Goal: Task Accomplishment & Management: Use online tool/utility

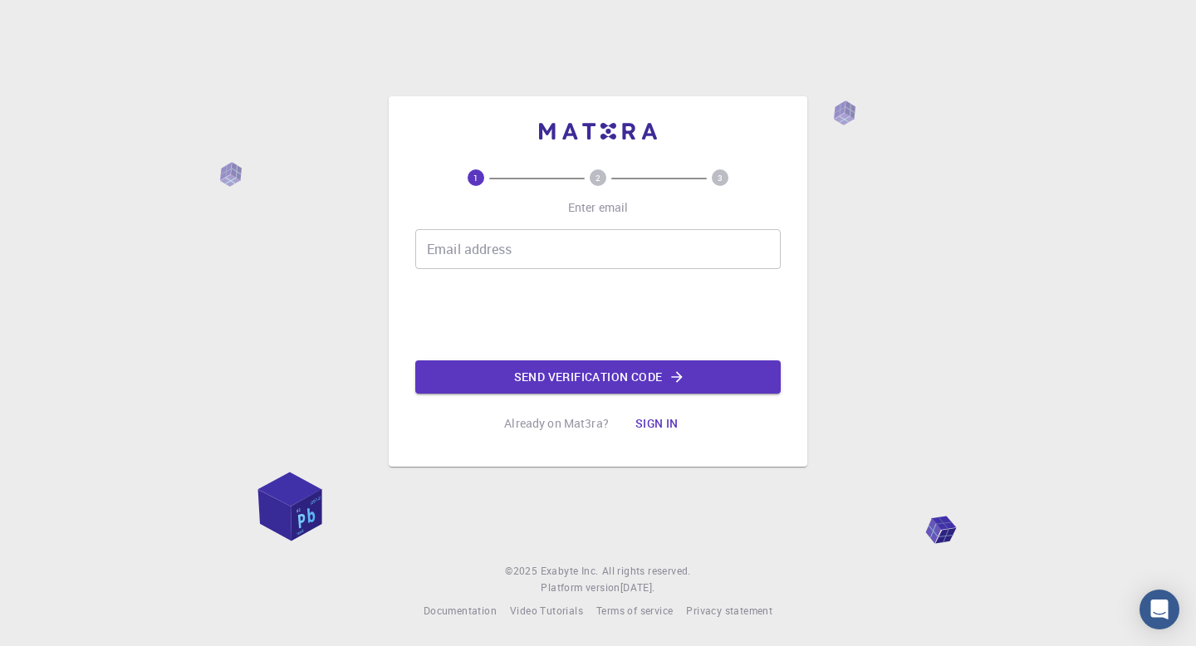
click at [540, 248] on input "Email address" at bounding box center [597, 249] width 365 height 40
type input "waseemashraf1584@gmail.com"
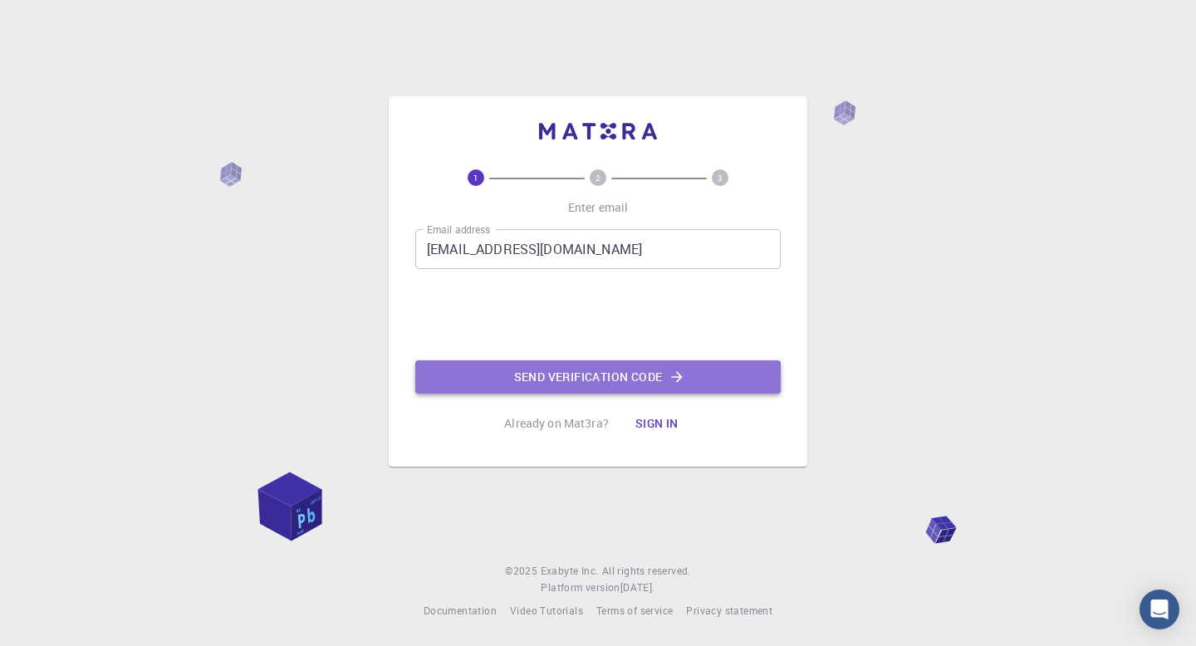
click at [563, 381] on button "Send verification code" at bounding box center [597, 376] width 365 height 33
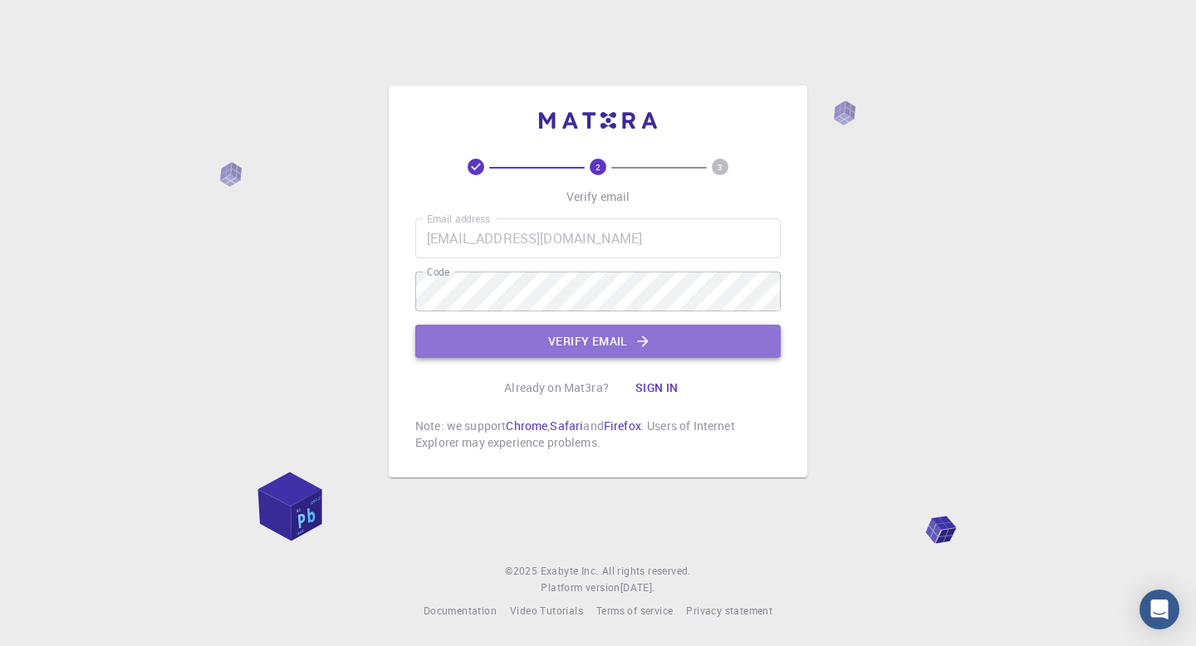
click at [598, 338] on button "Verify email" at bounding box center [597, 341] width 365 height 33
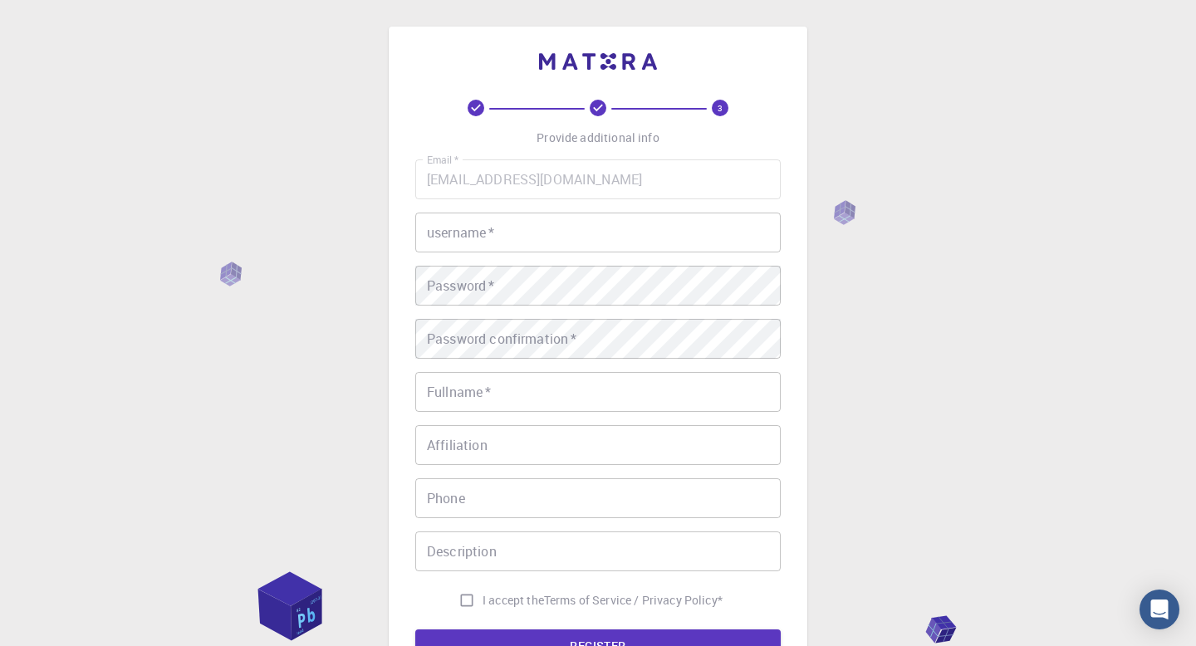
click at [506, 240] on input "username   *" at bounding box center [597, 233] width 365 height 40
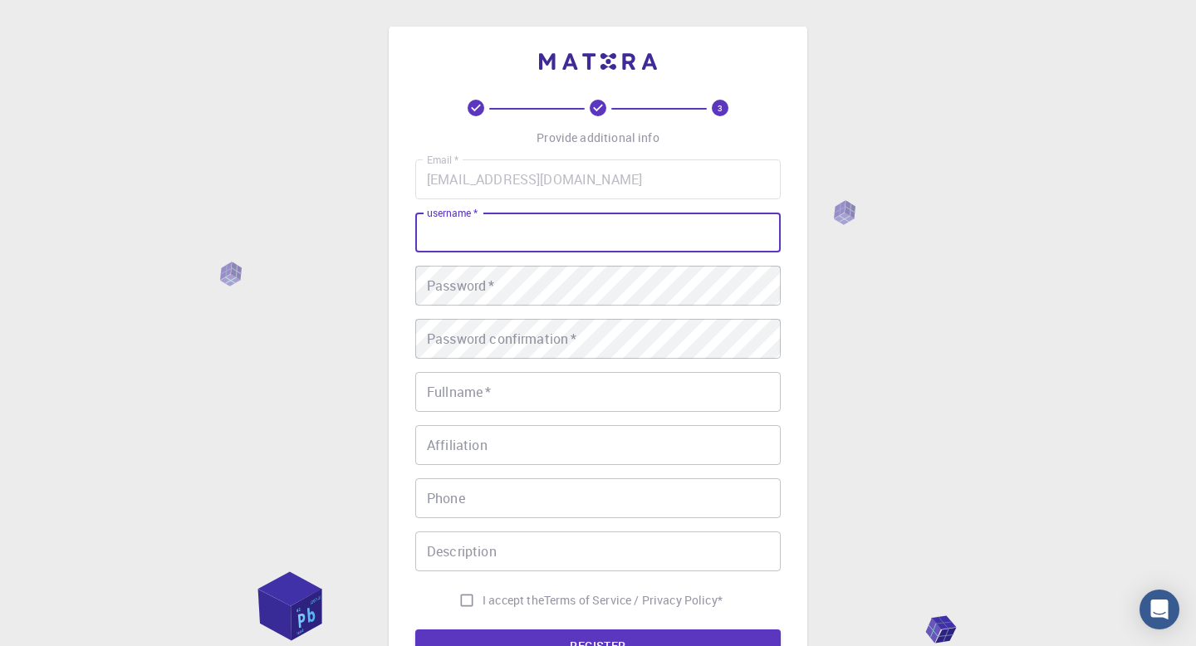
click at [506, 240] on input "username   *" at bounding box center [597, 233] width 365 height 40
type input "M"
type input "mwaseemashraf"
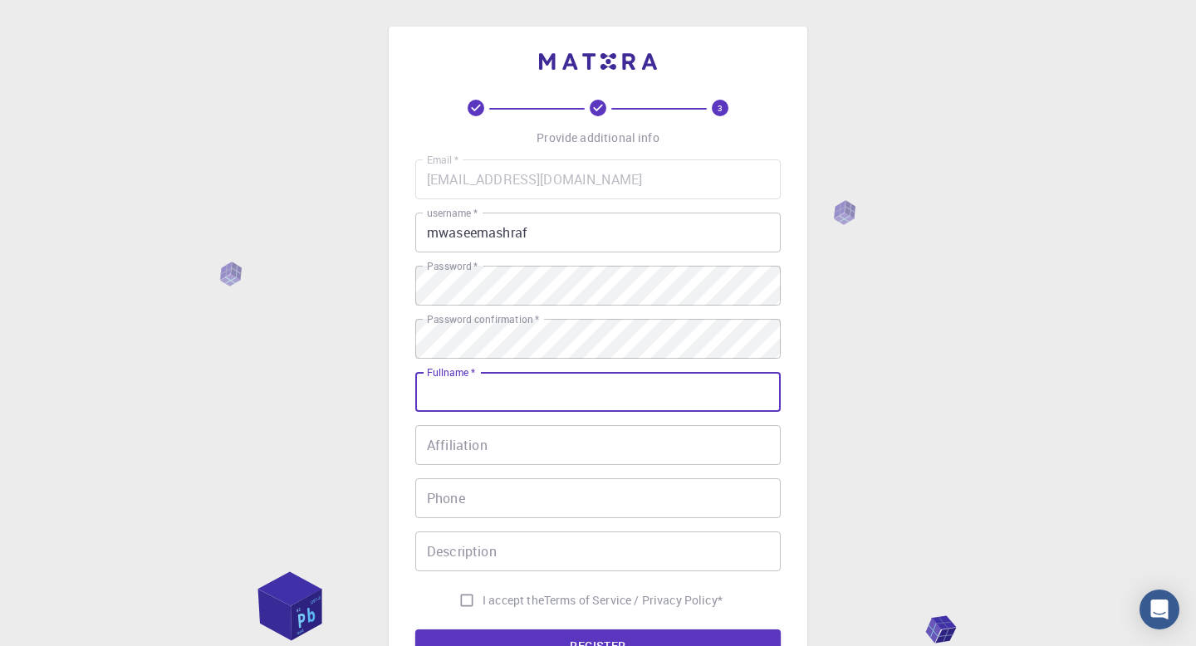
click at [521, 394] on input "Fullname   *" at bounding box center [597, 392] width 365 height 40
type input "[DEMOGRAPHIC_DATA][PERSON_NAME]"
type input "3852868600"
click at [511, 449] on input "Affiliation" at bounding box center [597, 445] width 365 height 40
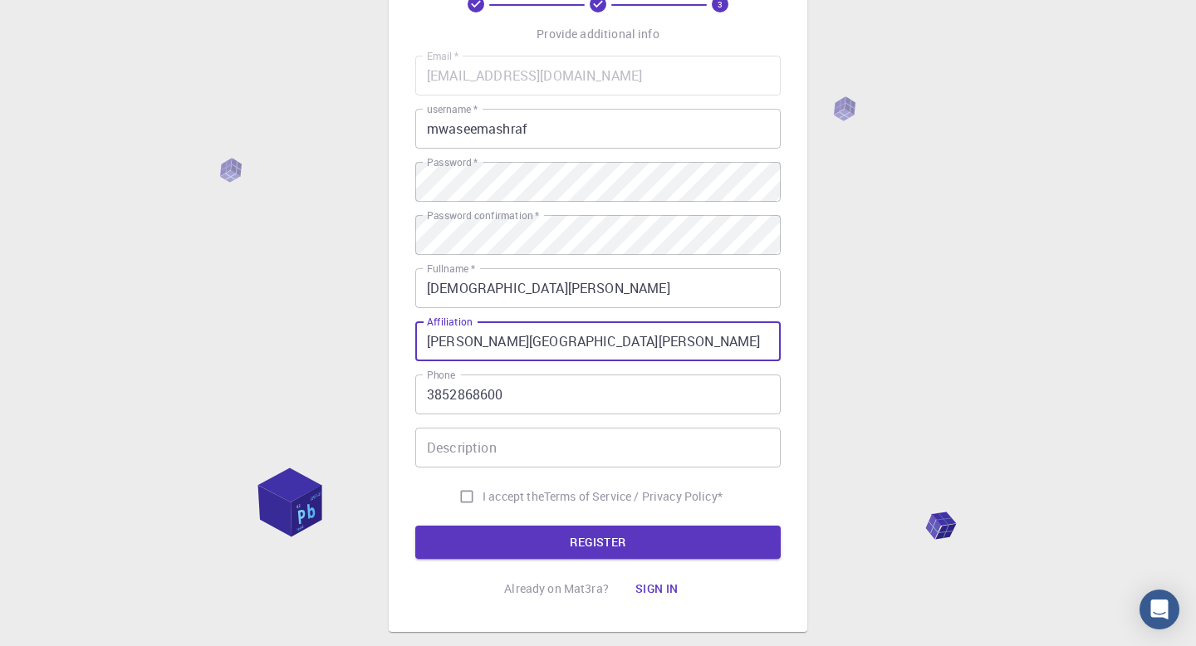
scroll to position [186, 0]
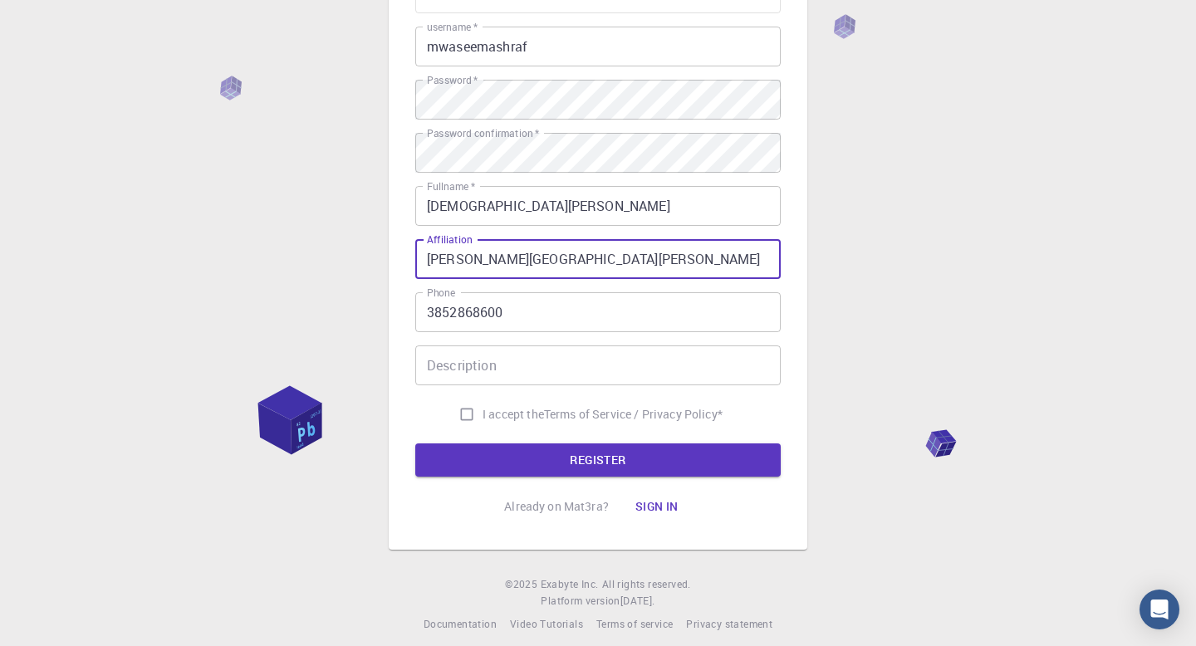
type input "Brigham Young University"
click at [492, 372] on input "Description" at bounding box center [597, 365] width 365 height 40
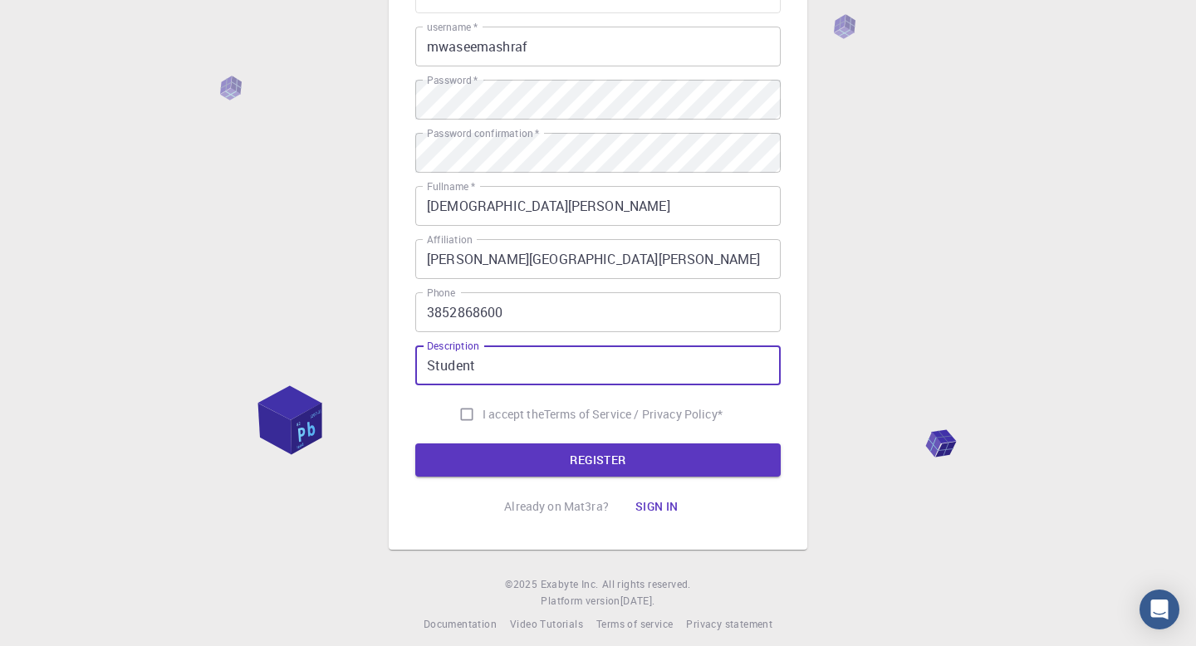
type input "Student"
click at [462, 413] on input "I accept the Terms of Service / Privacy Policy *" at bounding box center [467, 415] width 32 height 32
checkbox input "true"
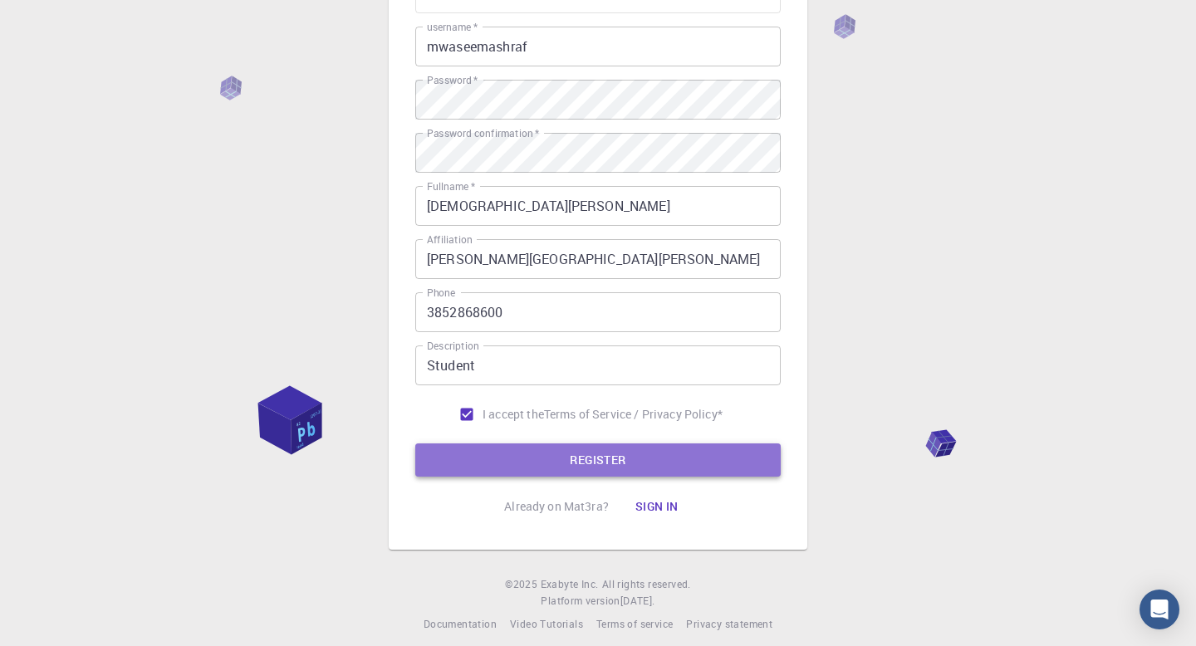
click at [529, 466] on button "REGISTER" at bounding box center [597, 459] width 365 height 33
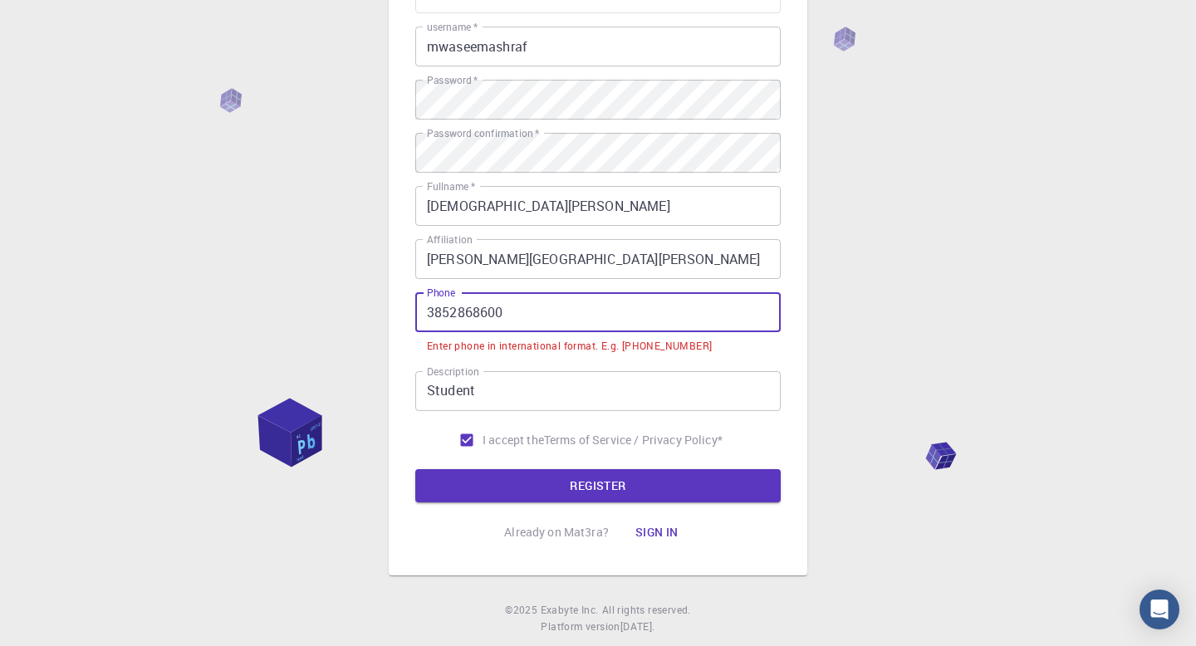
click at [434, 311] on input "3852868600" at bounding box center [597, 312] width 365 height 40
click at [426, 317] on input "3852868600" at bounding box center [597, 312] width 365 height 40
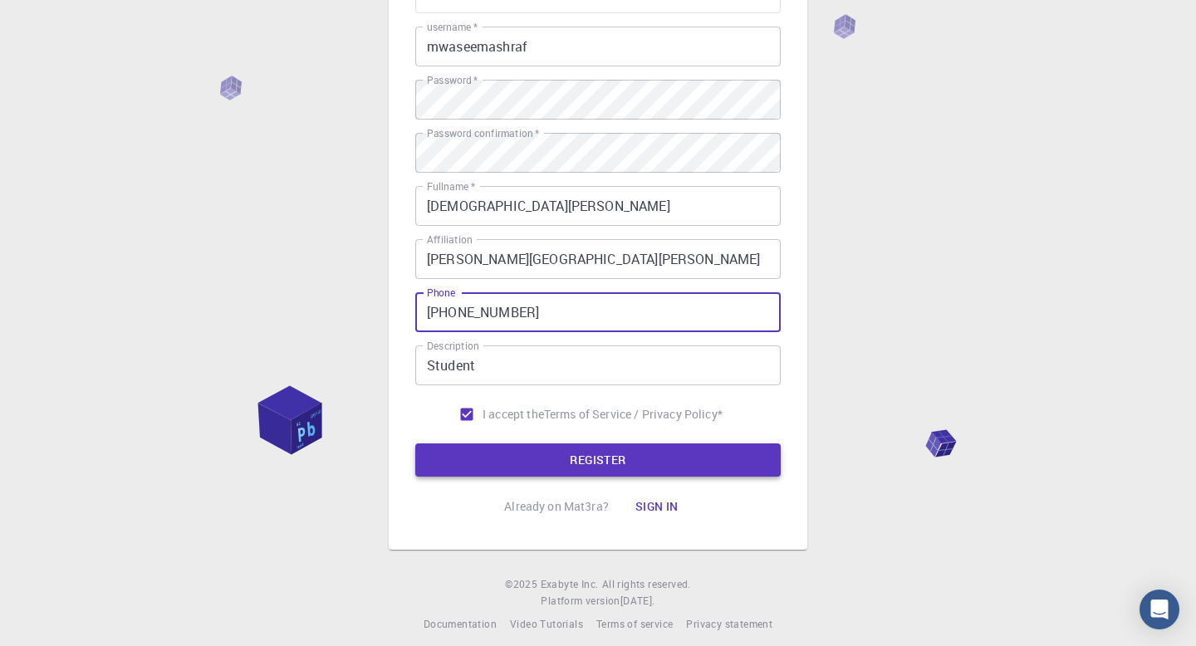
type input "+13852868600"
click at [514, 459] on button "REGISTER" at bounding box center [597, 459] width 365 height 33
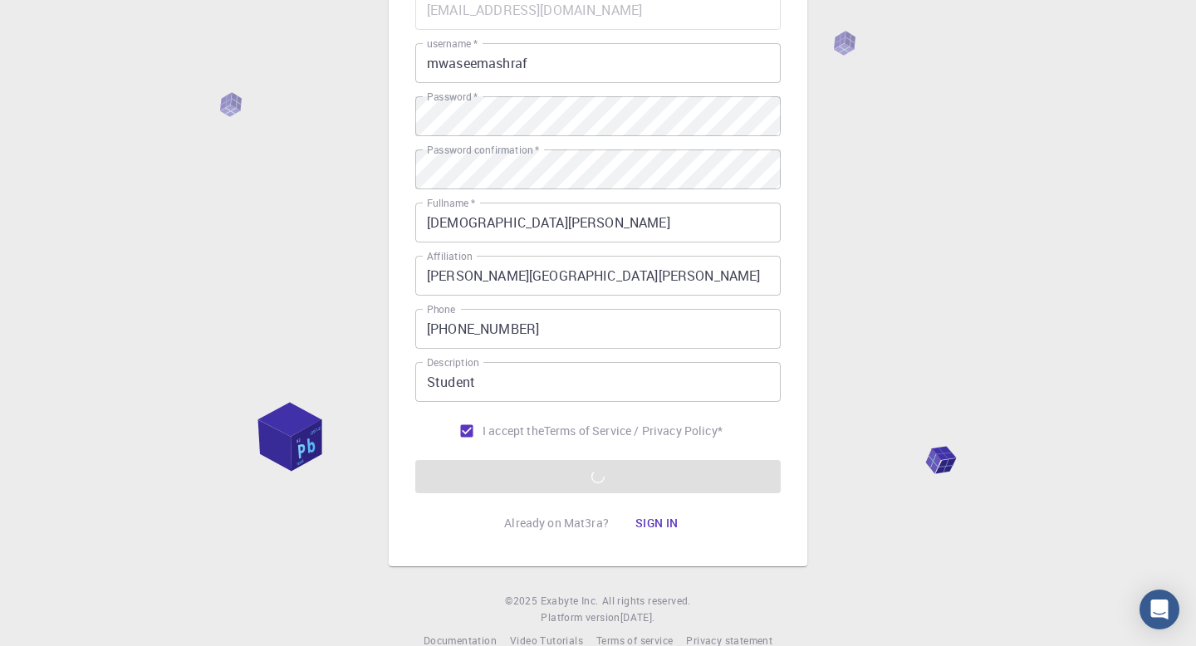
scroll to position [201, 0]
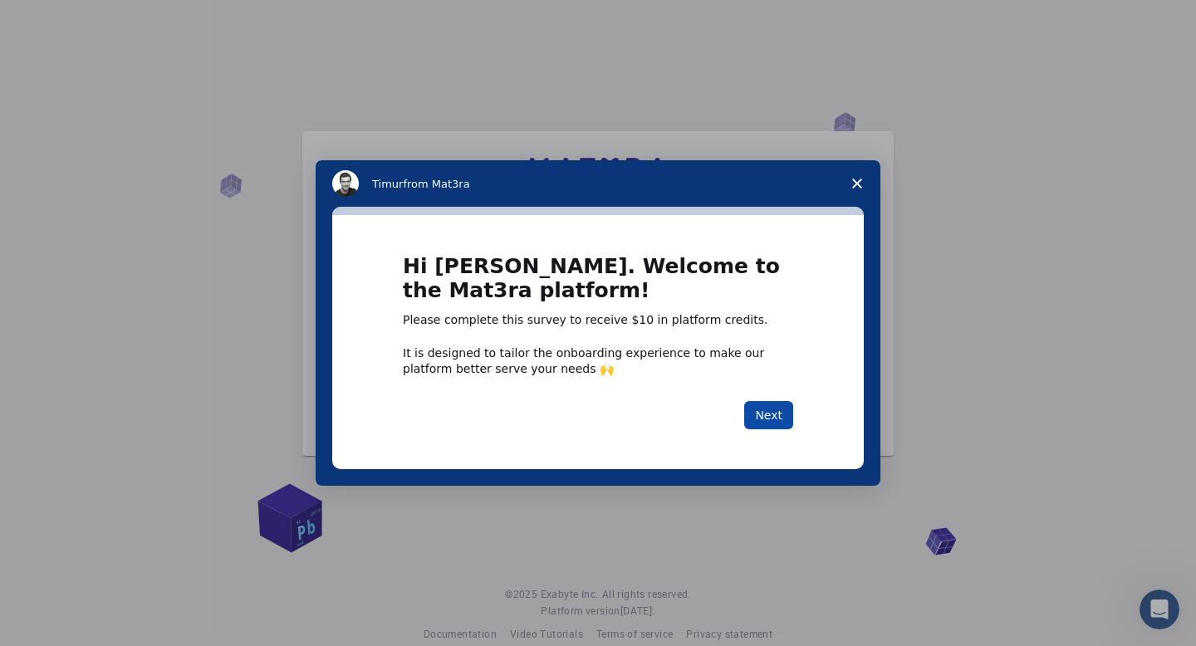
click at [767, 409] on button "Next" at bounding box center [768, 415] width 49 height 28
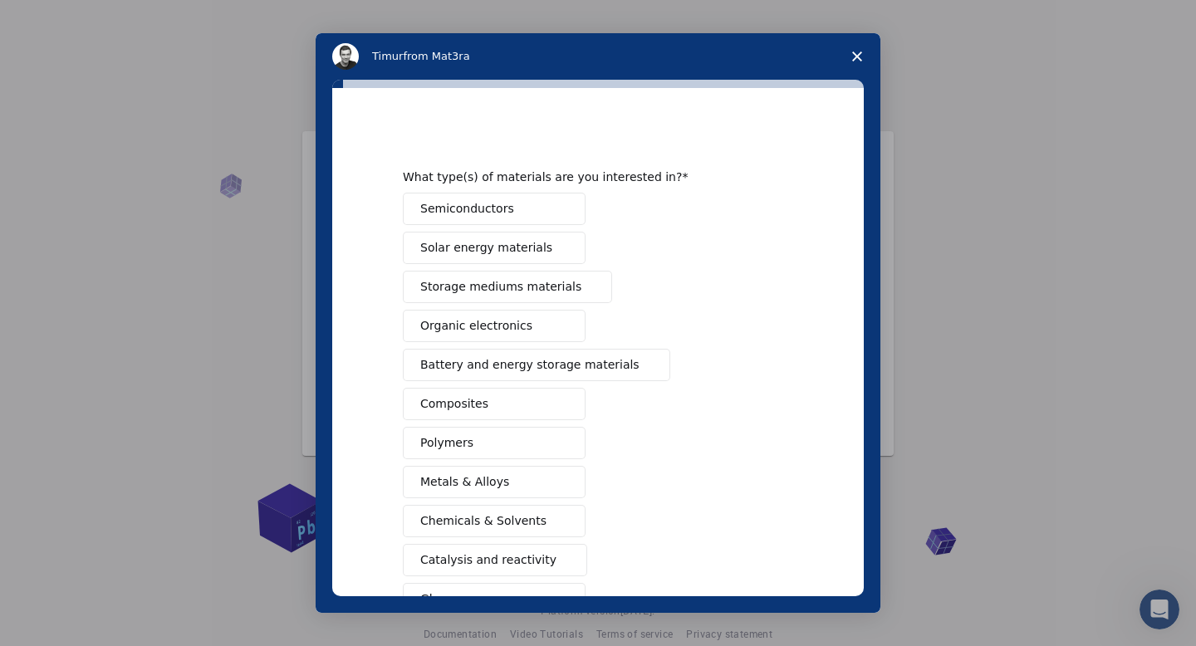
click at [516, 199] on button "Semiconductors" at bounding box center [494, 209] width 183 height 32
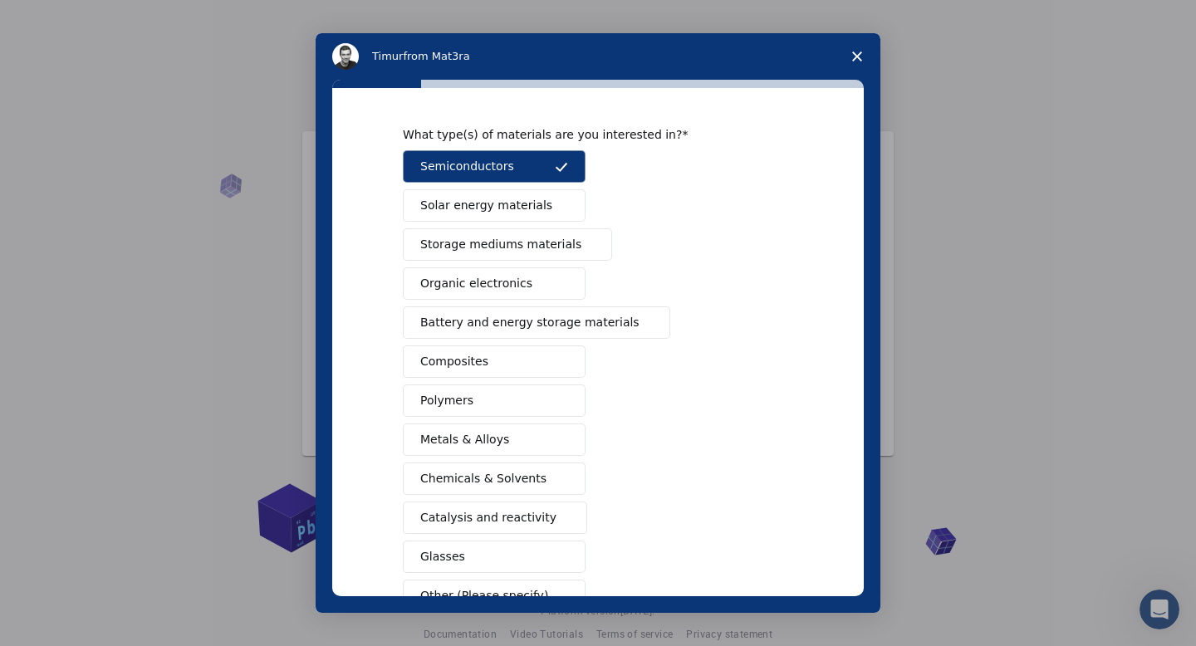
scroll to position [44, 0]
click at [524, 323] on span "Battery and energy storage materials" at bounding box center [529, 320] width 219 height 17
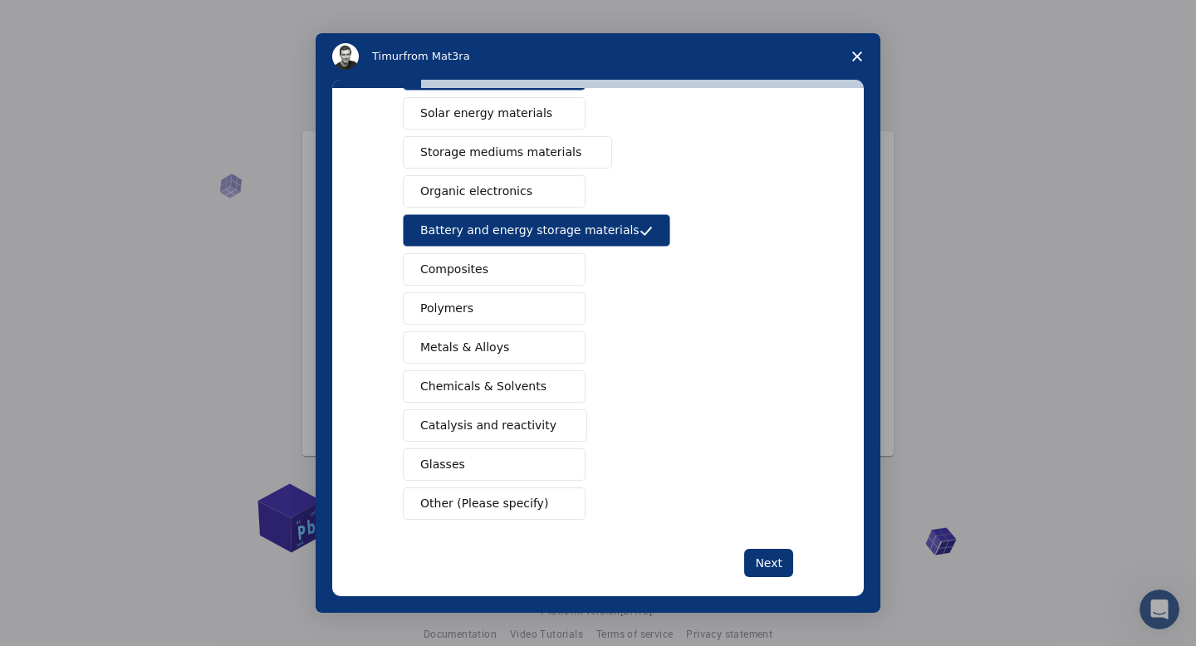
scroll to position [139, 0]
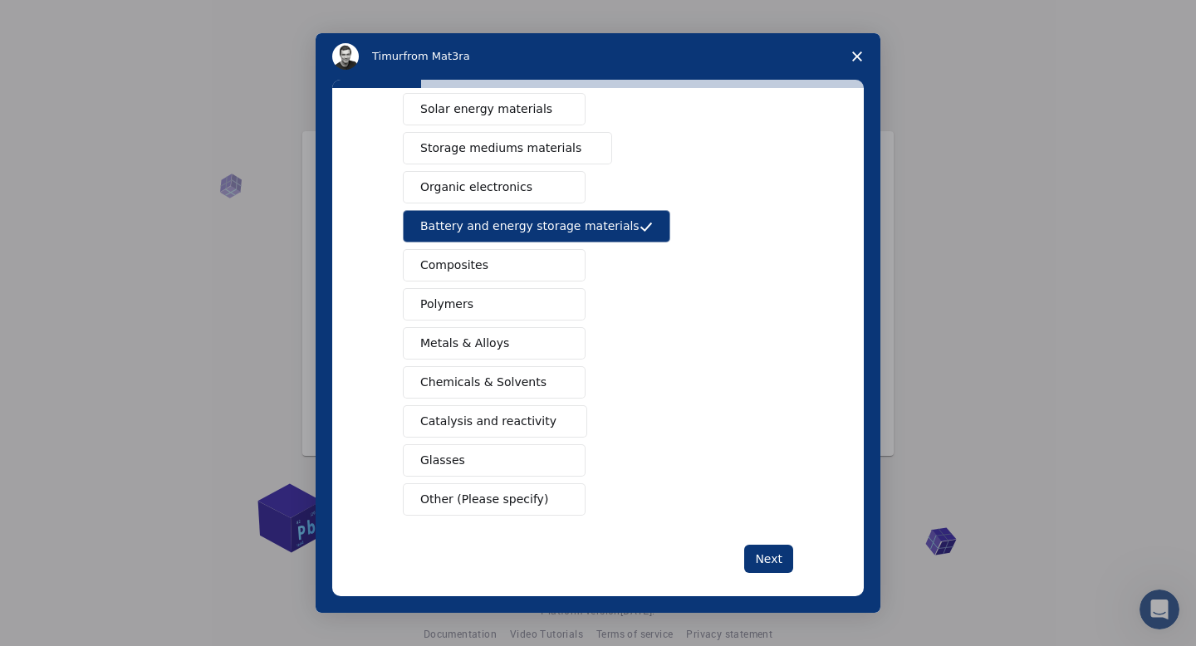
click at [501, 343] on button "Metals & Alloys" at bounding box center [494, 343] width 183 height 32
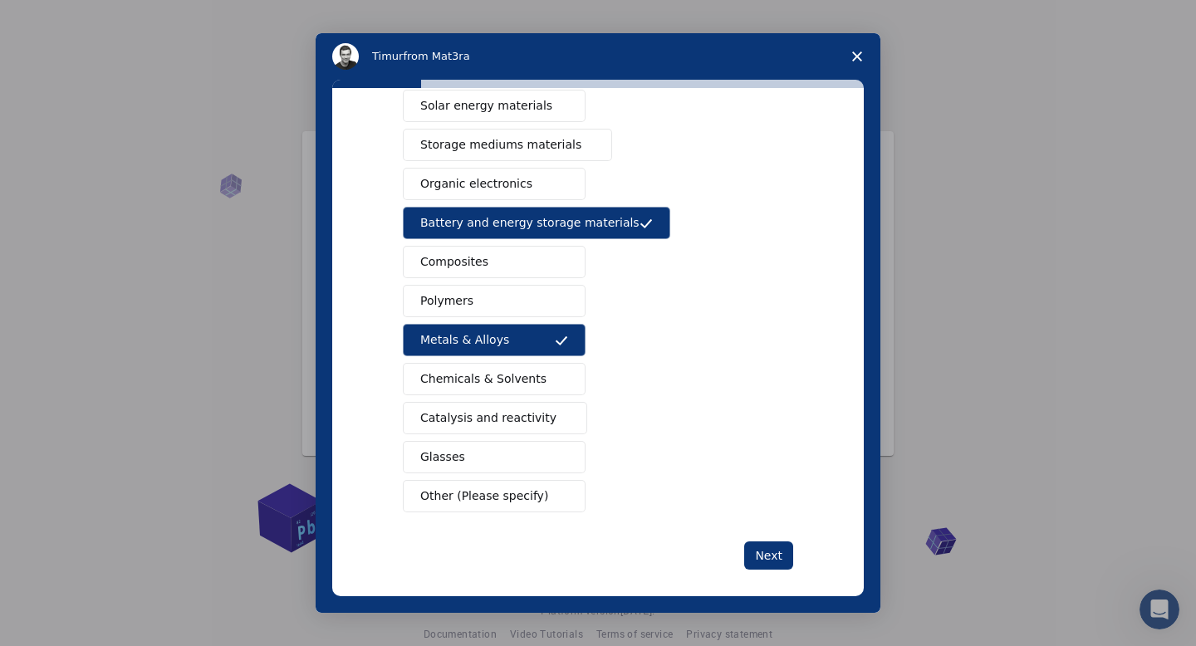
scroll to position [155, 0]
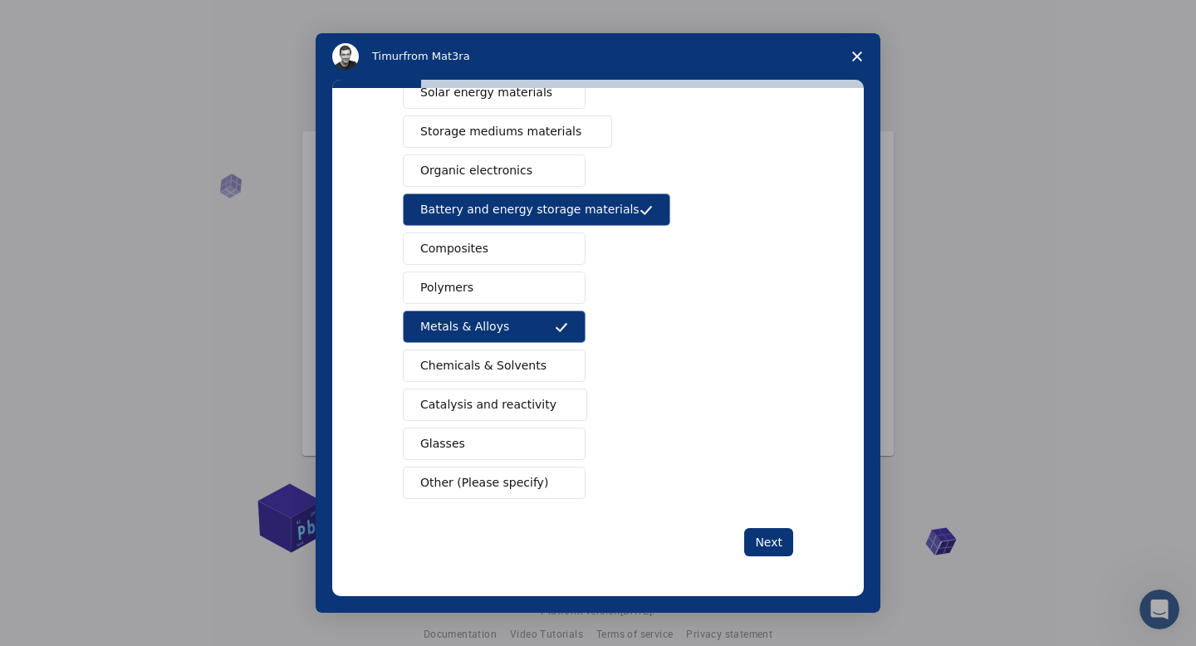
click at [492, 486] on span "Other (Please specify)" at bounding box center [484, 482] width 128 height 17
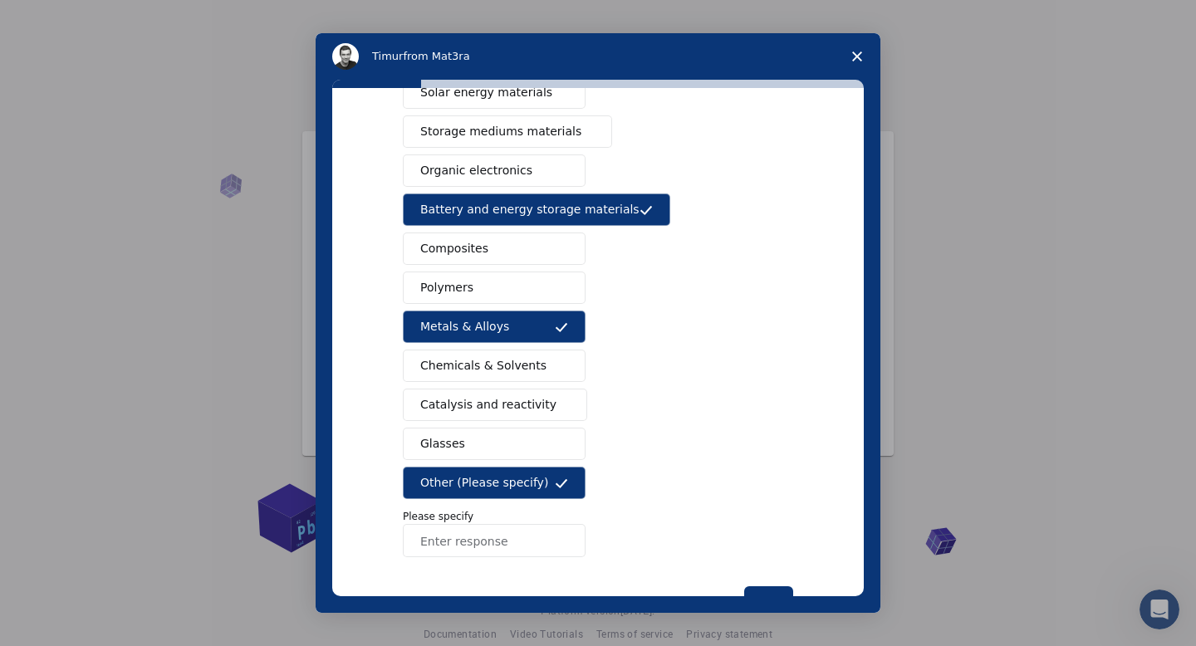
click at [467, 534] on input "Enter response" at bounding box center [494, 540] width 183 height 33
click at [418, 538] on input "Ceramics" at bounding box center [494, 540] width 183 height 33
type input "Ceramics"
click at [655, 535] on div "Semiconductors Solar energy materials Storage mediums materials Organic electro…" at bounding box center [598, 297] width 390 height 520
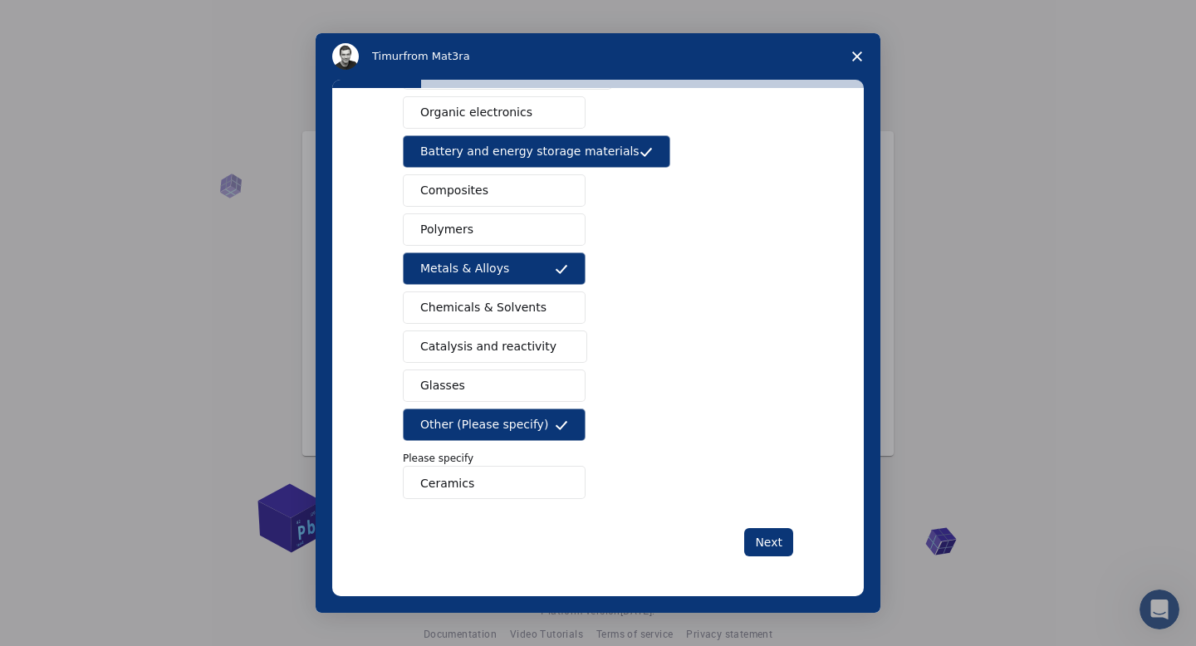
click at [555, 427] on icon "Intercom messenger" at bounding box center [561, 425] width 12 height 9
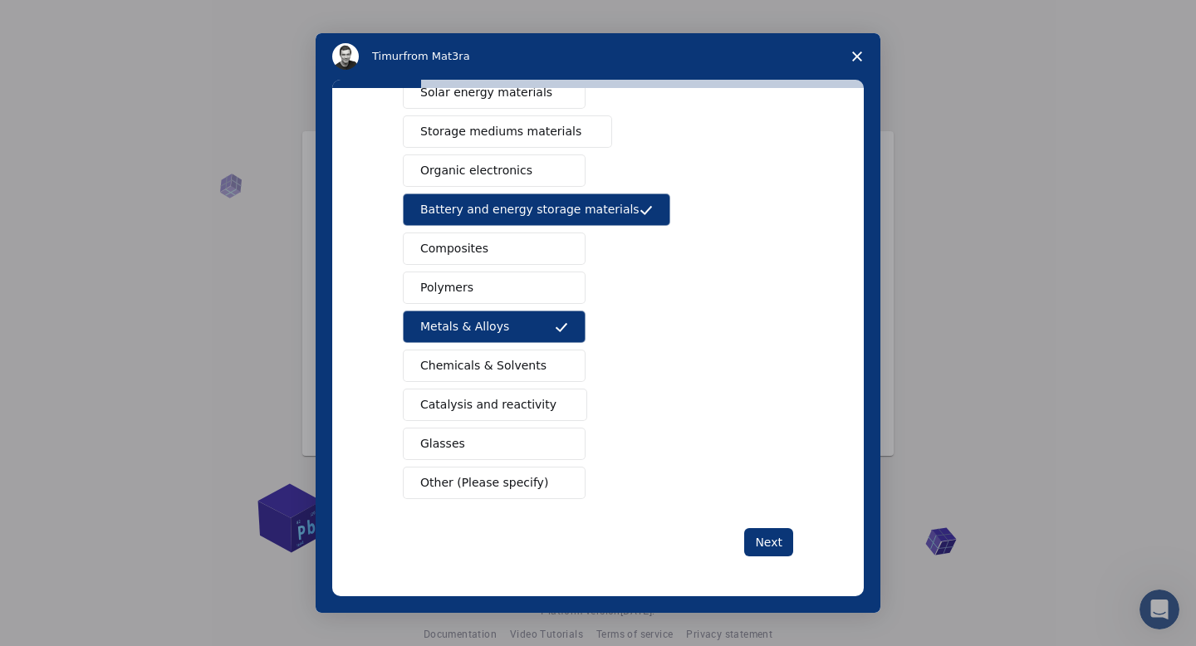
click at [486, 446] on button "Glasses" at bounding box center [494, 444] width 183 height 32
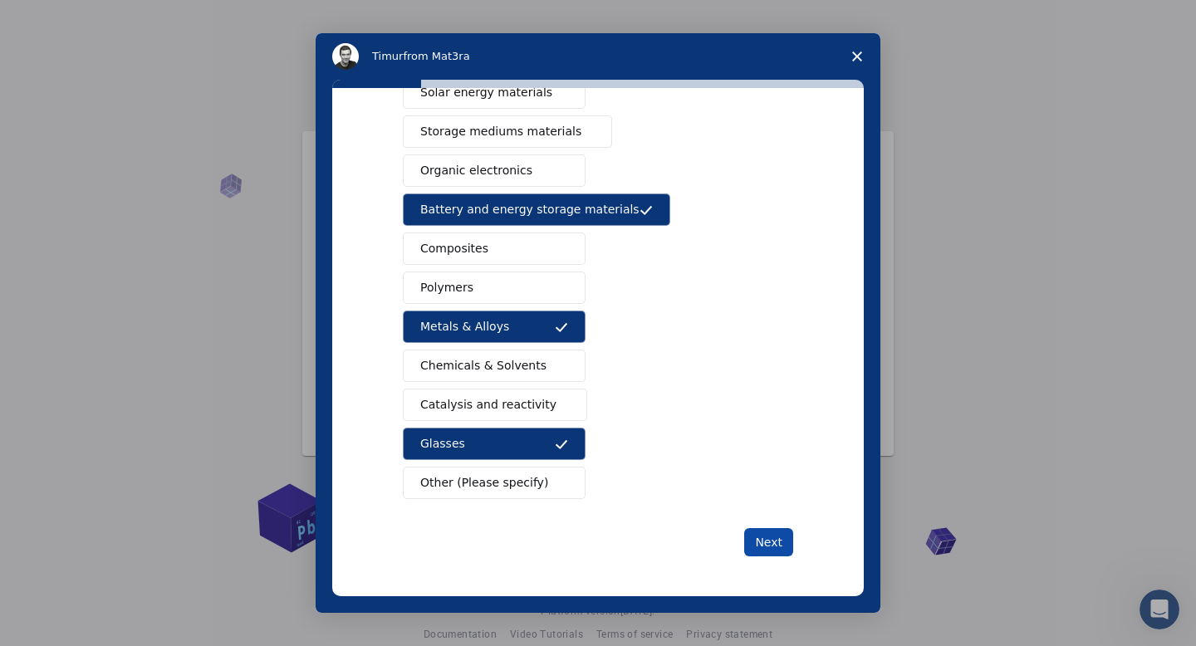
click at [754, 541] on button "Next" at bounding box center [768, 542] width 49 height 28
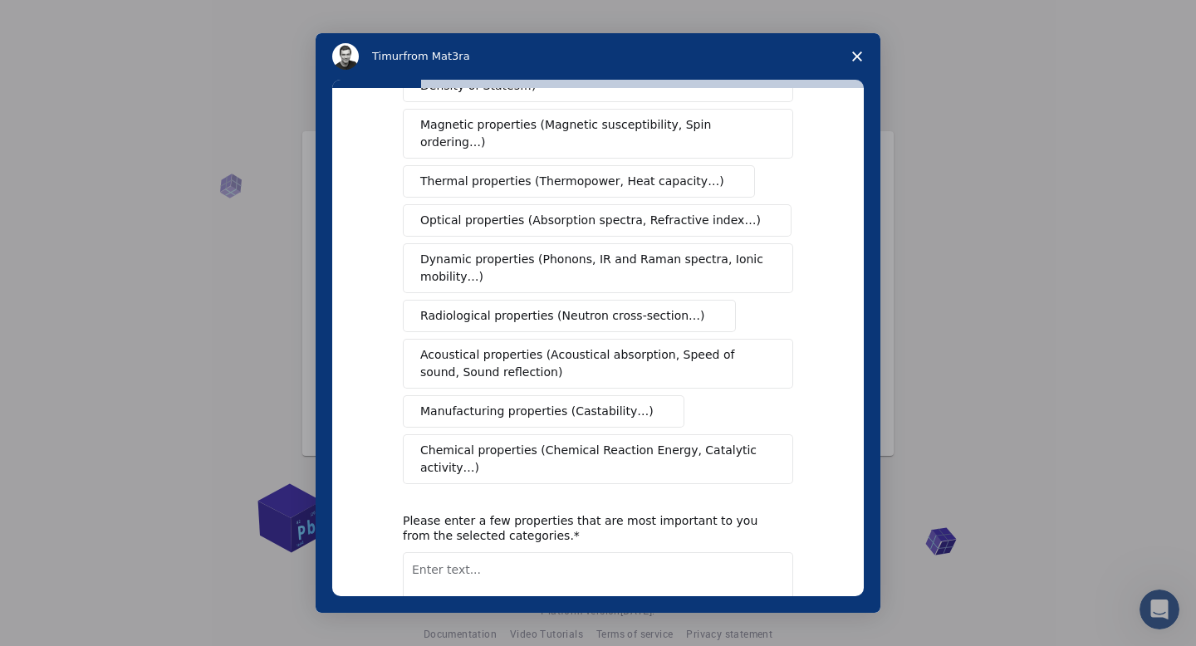
scroll to position [0, 0]
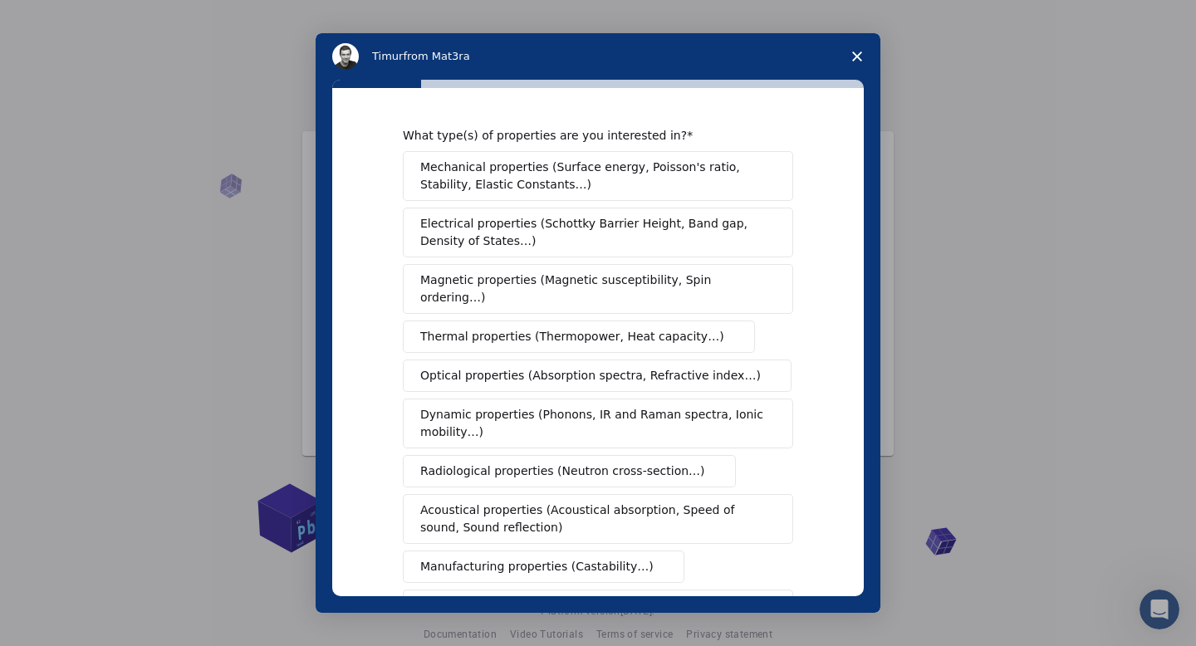
click at [539, 229] on span "Electrical properties (Schottky Barrier Height, Band gap, Density of States…)" at bounding box center [592, 232] width 345 height 35
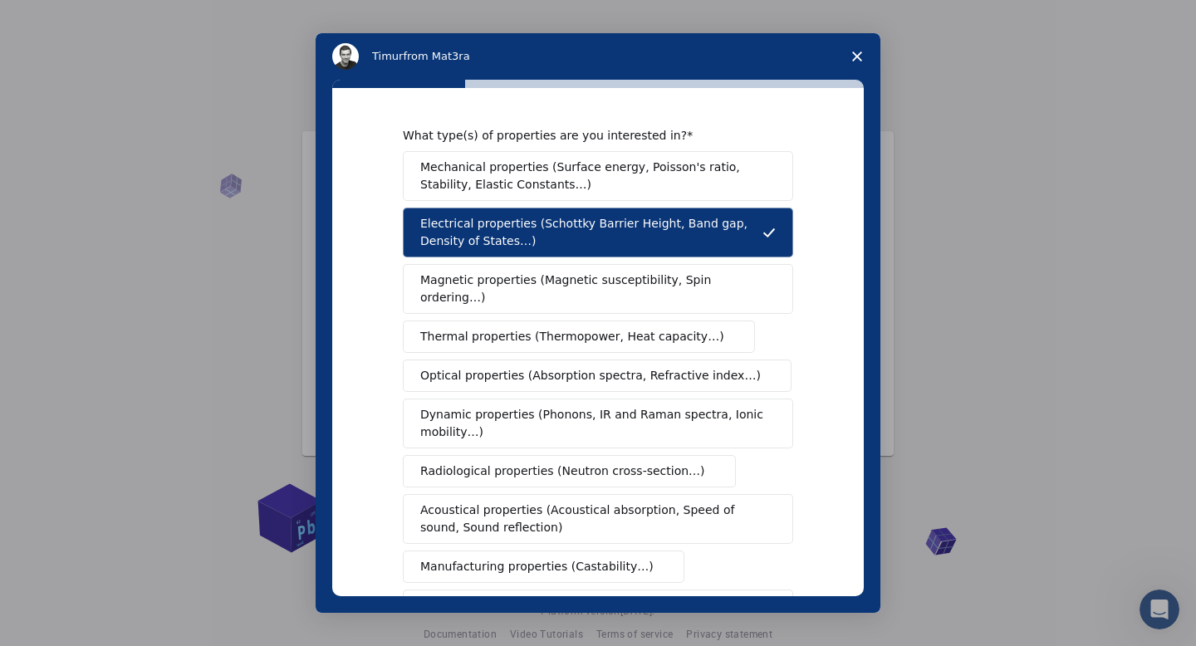
click at [526, 169] on span "Mechanical properties (Surface energy, Poisson's ratio, Stability, Elastic Cons…" at bounding box center [593, 176] width 346 height 35
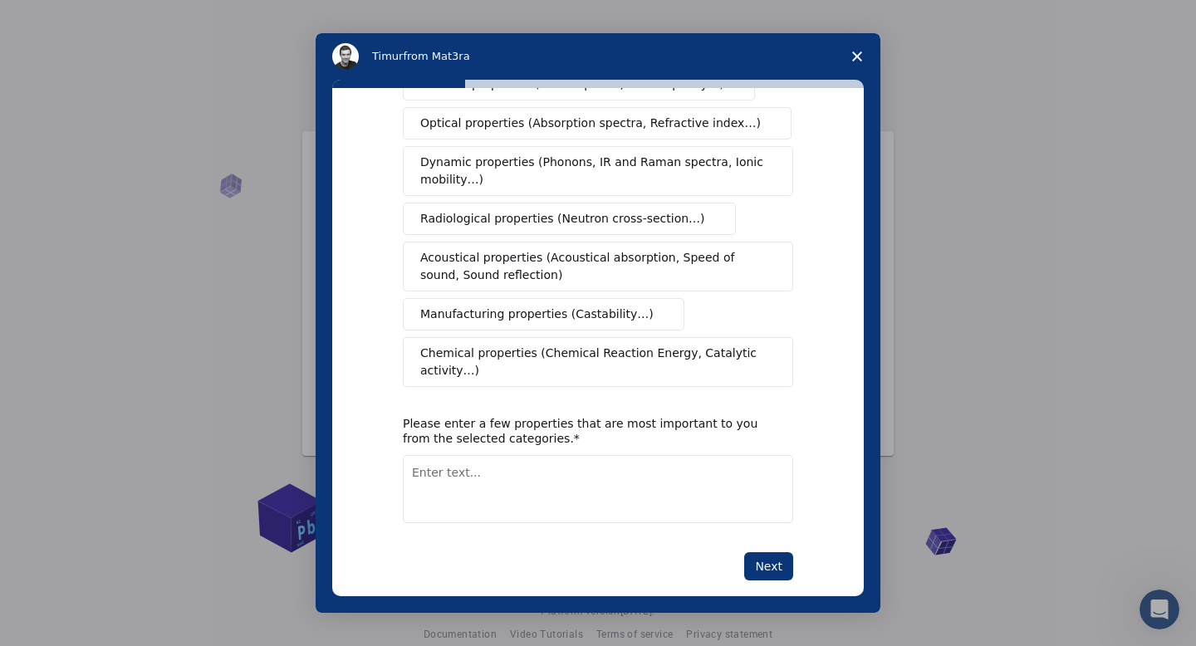
scroll to position [258, 0]
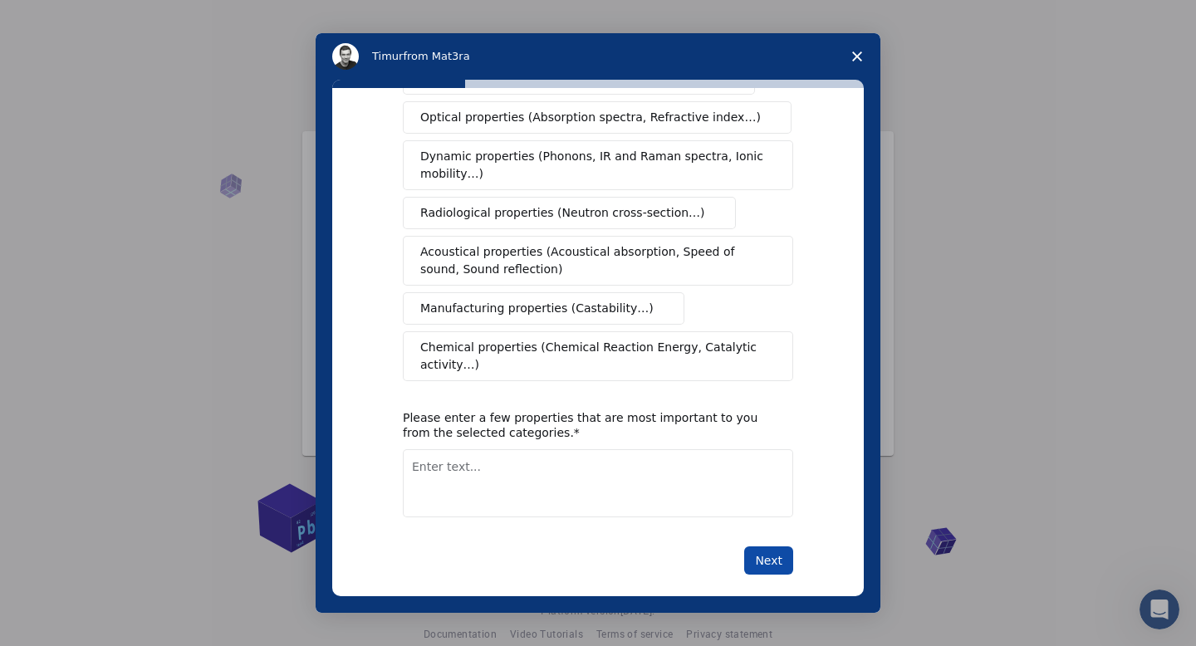
click at [761, 546] on button "Next" at bounding box center [768, 560] width 49 height 28
click at [557, 462] on textarea "Enter text..." at bounding box center [598, 483] width 390 height 68
type textarea "Susceptibility"
click at [763, 546] on button "Next" at bounding box center [768, 560] width 49 height 28
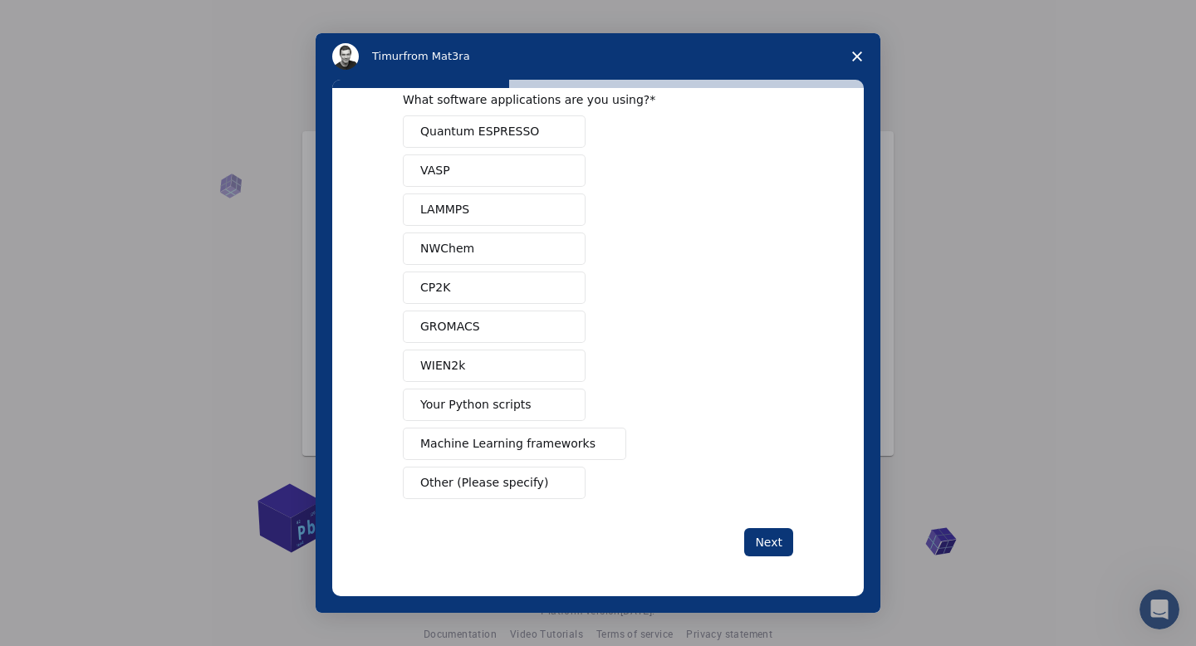
click at [491, 165] on button "VASP" at bounding box center [494, 170] width 183 height 32
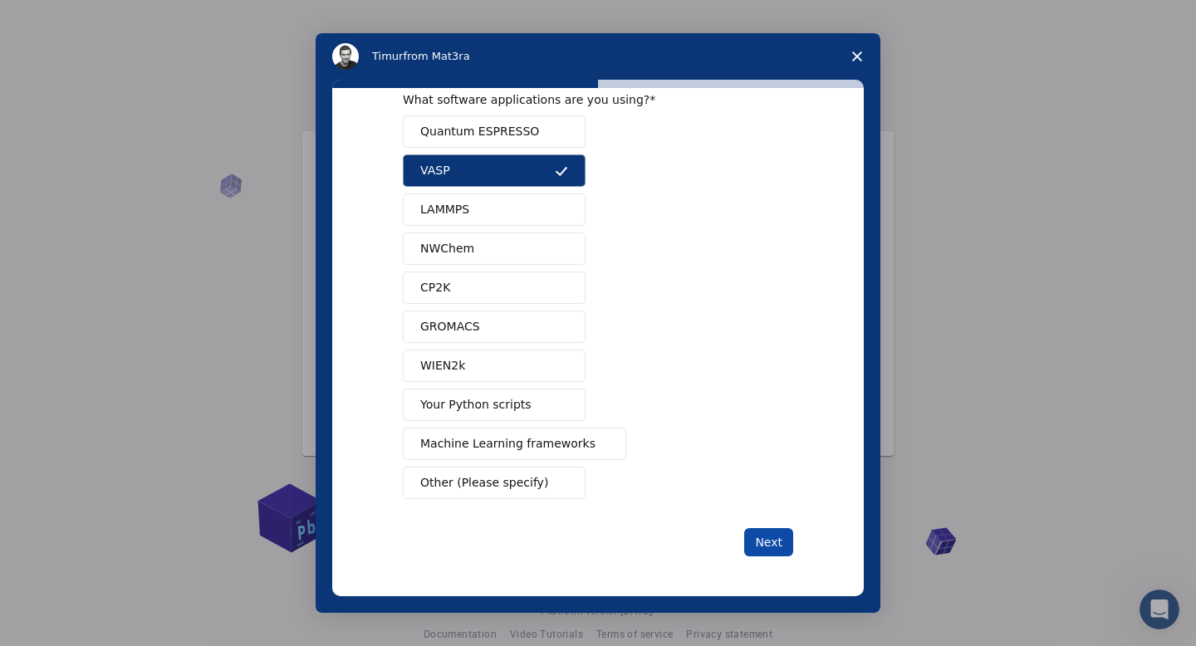
click at [761, 537] on button "Next" at bounding box center [768, 542] width 49 height 28
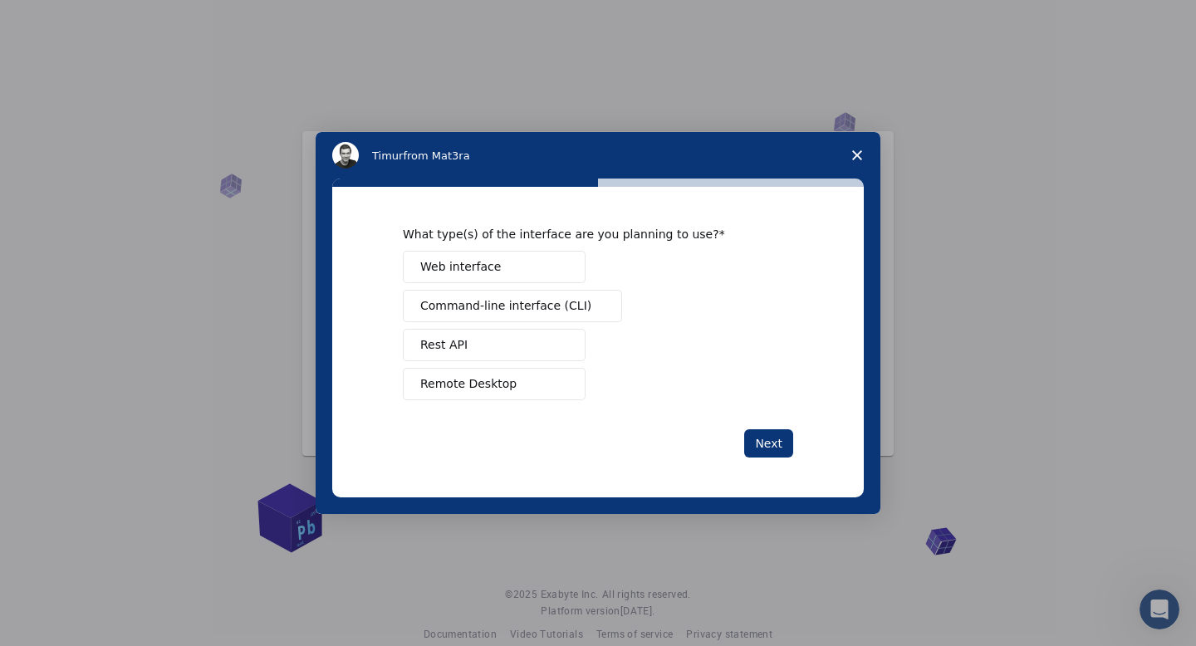
scroll to position [0, 0]
click at [493, 340] on button "Rest API" at bounding box center [494, 345] width 183 height 32
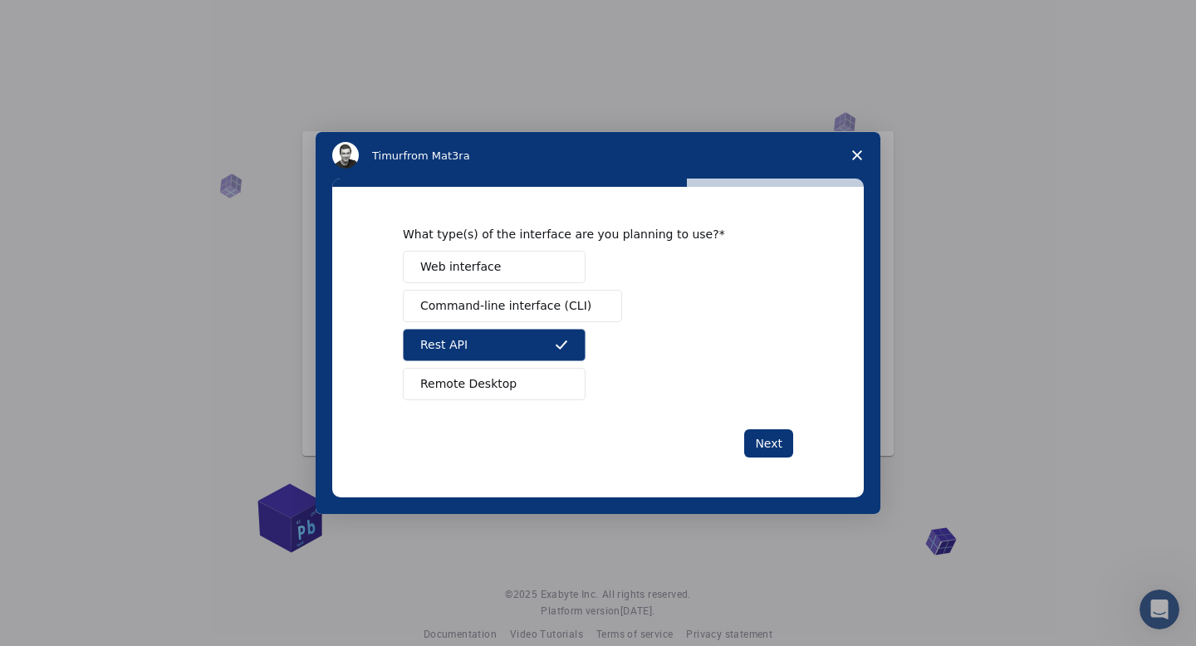
click at [506, 258] on button "Web interface" at bounding box center [494, 267] width 183 height 32
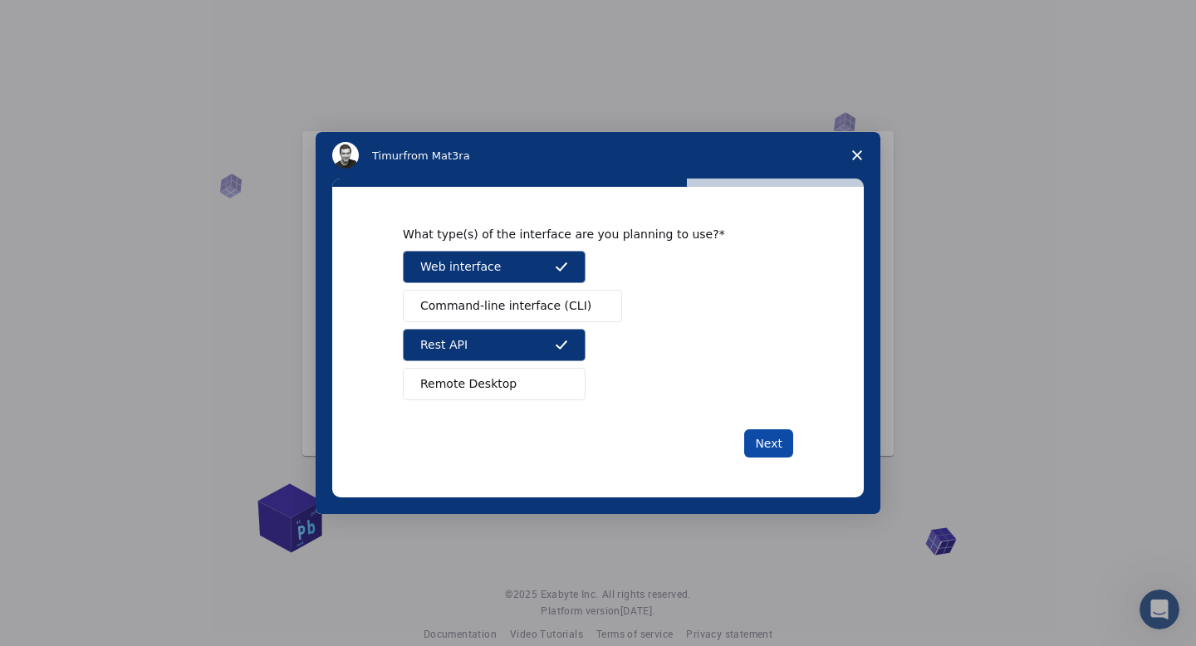
click at [757, 440] on button "Next" at bounding box center [768, 443] width 49 height 28
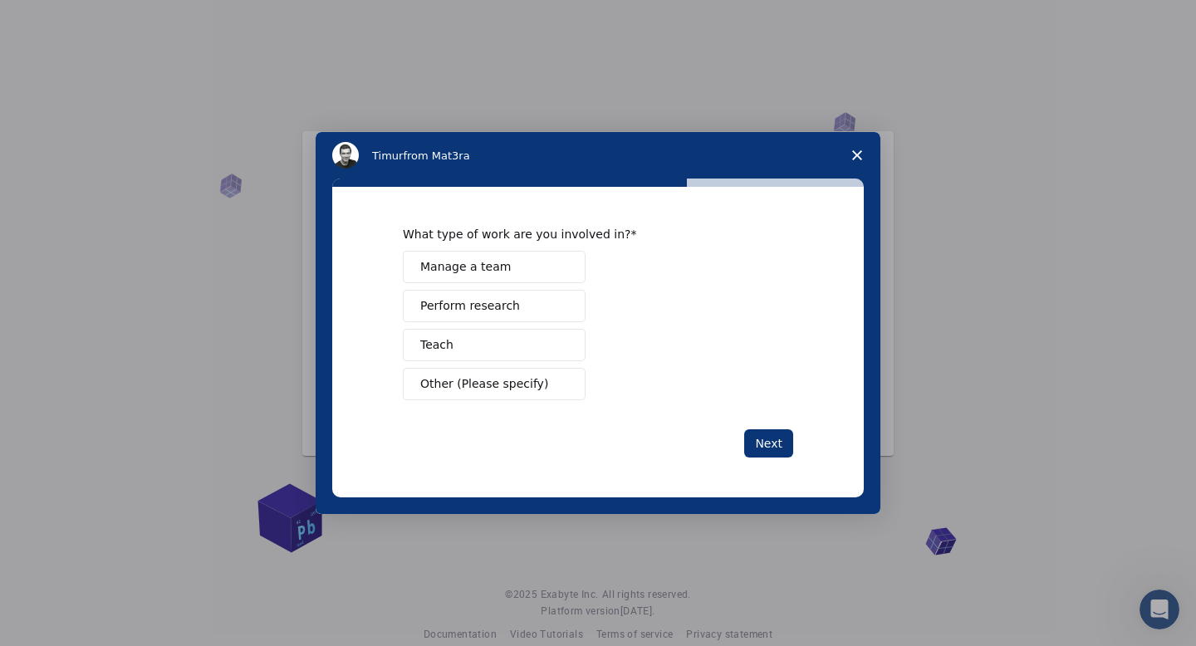
click at [525, 304] on button "Perform research" at bounding box center [494, 306] width 183 height 32
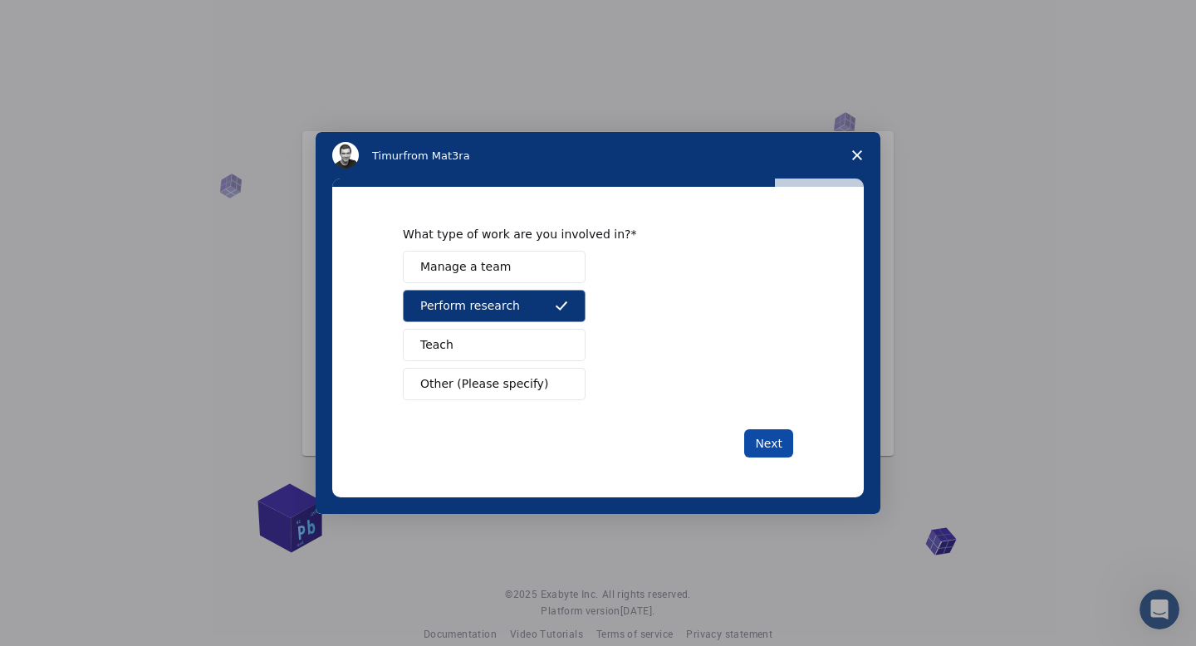
click at [768, 445] on button "Next" at bounding box center [768, 443] width 49 height 28
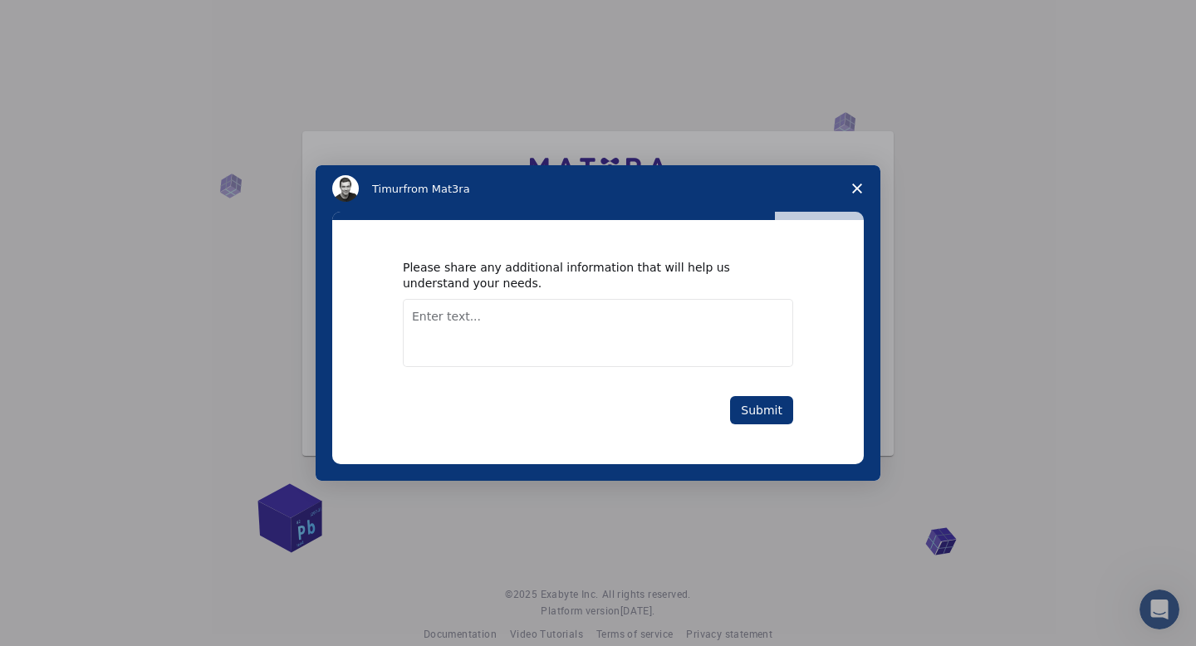
click at [549, 311] on textarea "Enter text..." at bounding box center [598, 333] width 390 height 68
type textarea "I am looking for ready to use literature-backed workflows"
click at [777, 413] on button "Submit" at bounding box center [761, 410] width 63 height 28
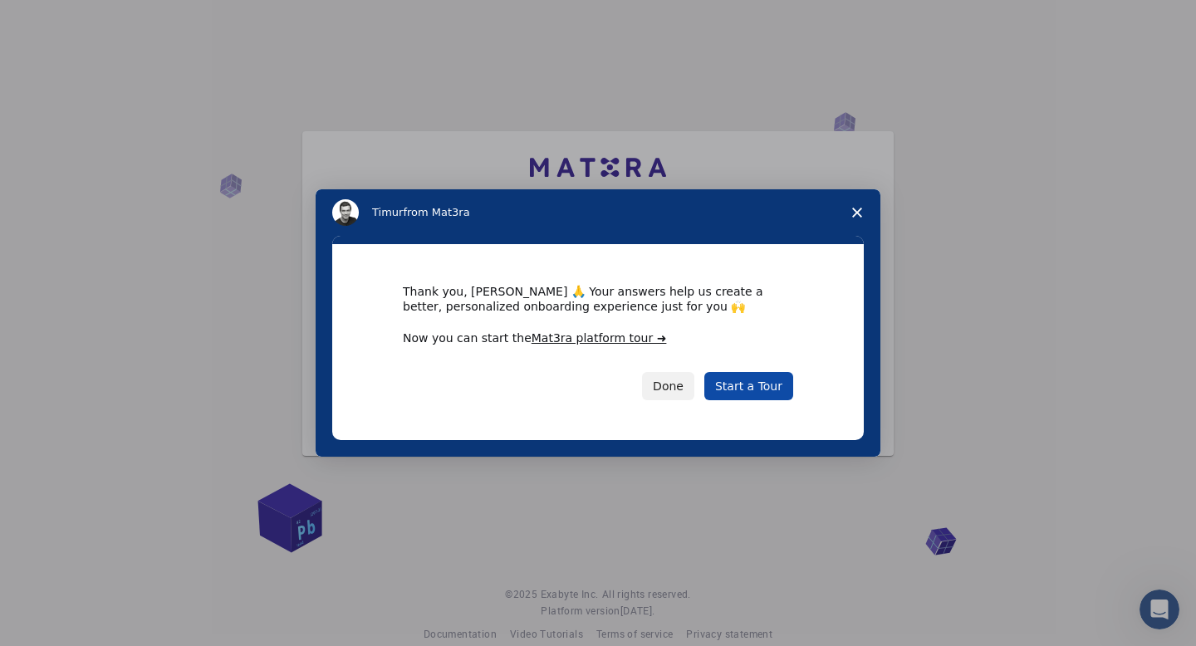
click at [748, 382] on link "Start a Tour" at bounding box center [748, 386] width 89 height 28
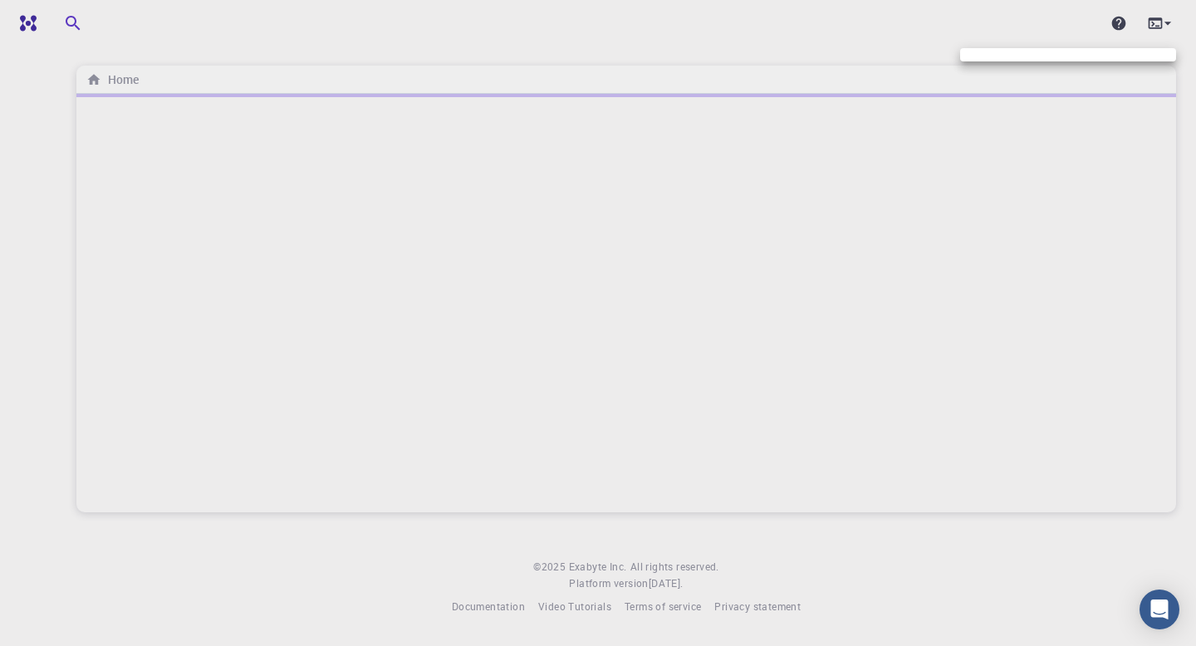
click at [1168, 16] on div at bounding box center [598, 323] width 1196 height 646
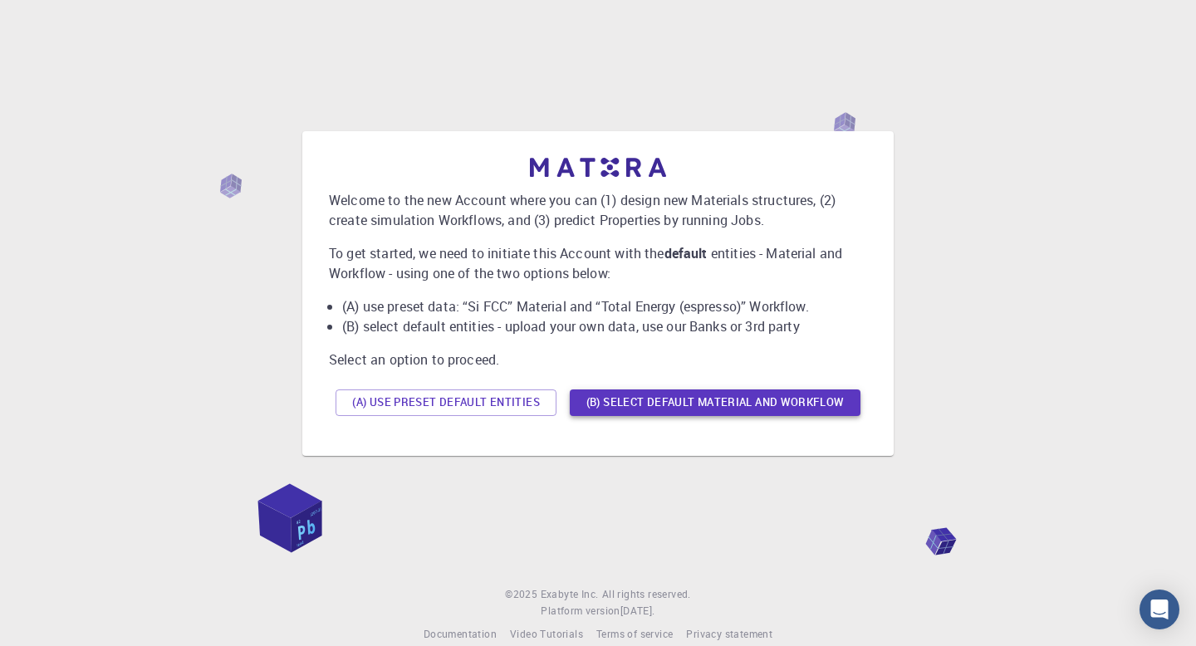
click at [736, 402] on button "(B) Select default material and workflow" at bounding box center [715, 402] width 291 height 27
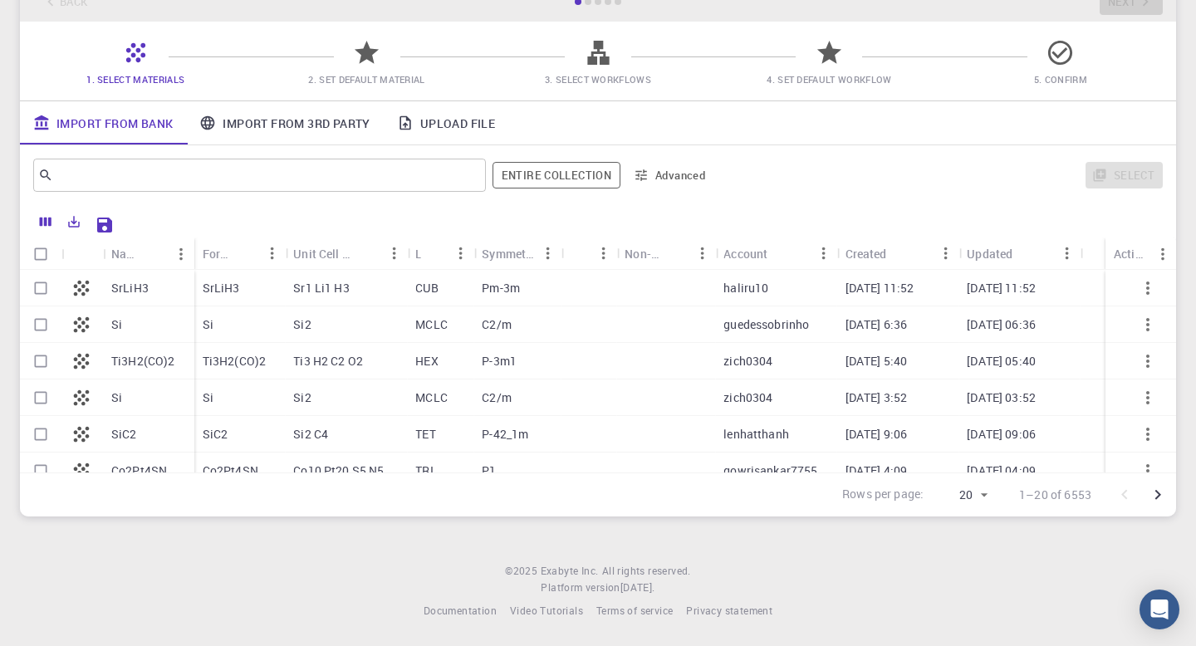
click at [257, 325] on div "Si" at bounding box center [239, 324] width 91 height 37
checkbox input "true"
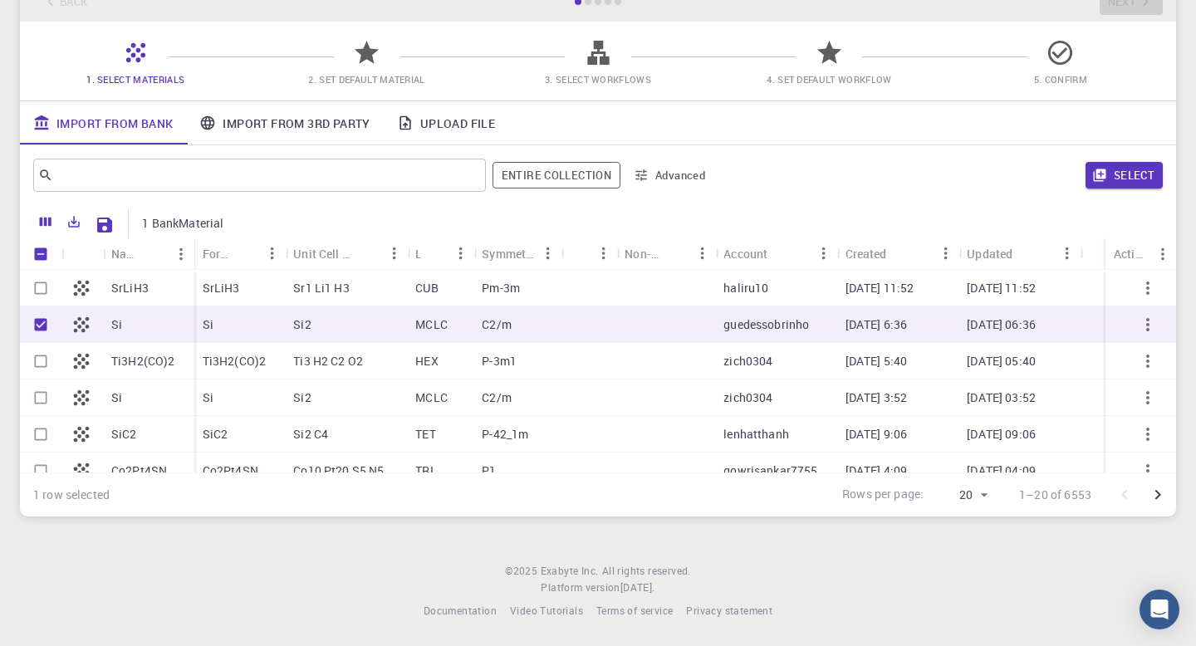
click at [257, 325] on div "Si" at bounding box center [239, 324] width 91 height 37
checkbox input "false"
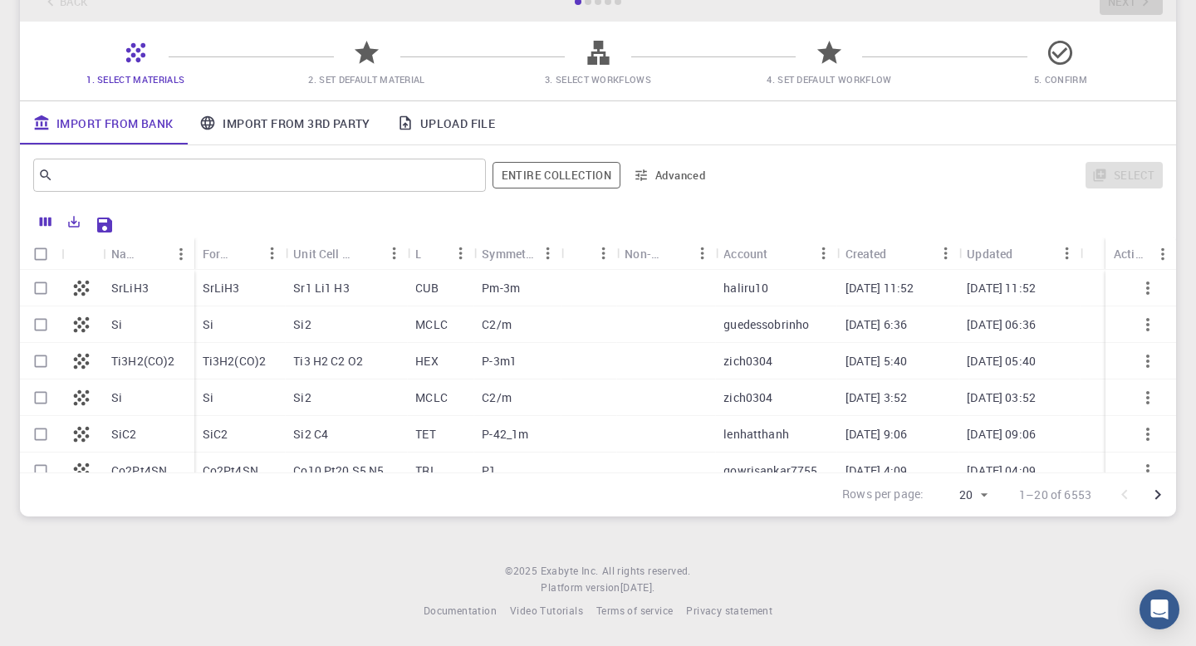
click at [257, 325] on div "Si" at bounding box center [239, 324] width 91 height 37
checkbox input "true"
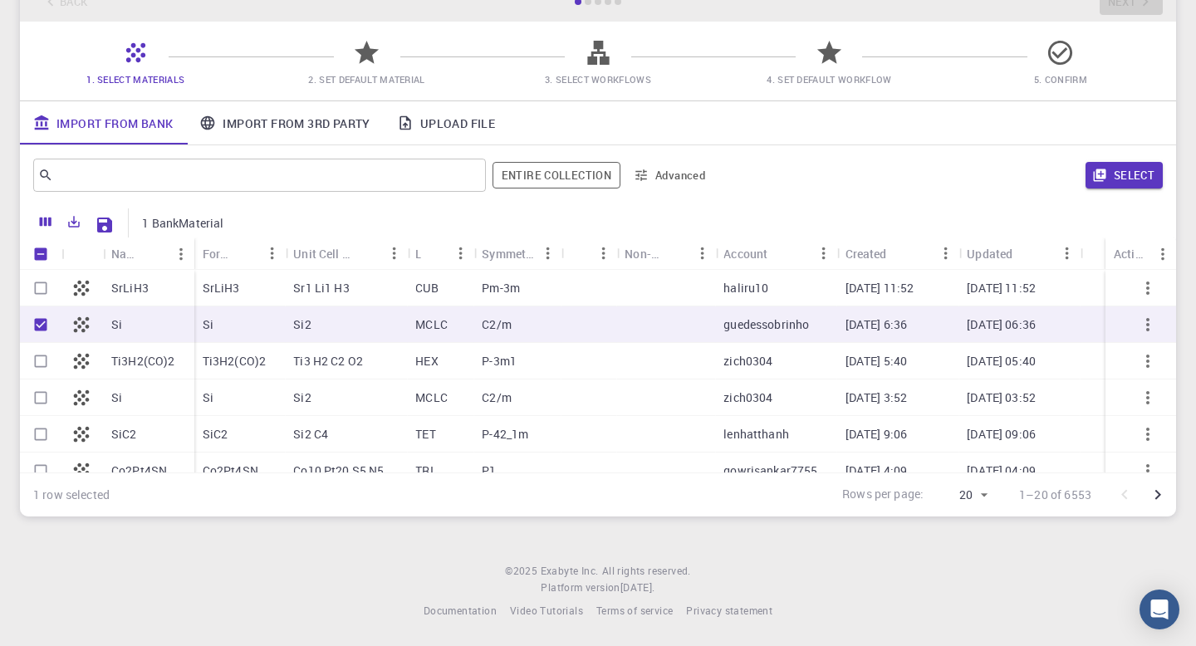
click at [458, 320] on div "MCLC" at bounding box center [440, 324] width 66 height 37
checkbox input "false"
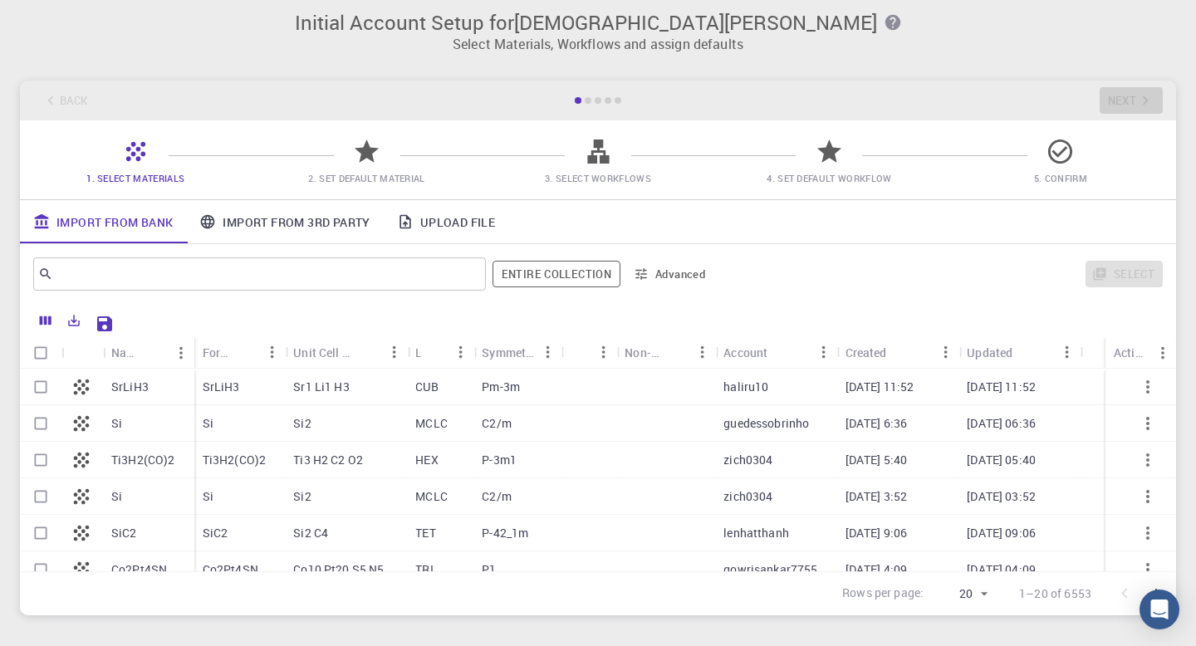
scroll to position [10, 0]
click at [192, 424] on div "Si" at bounding box center [148, 422] width 91 height 37
checkbox input "true"
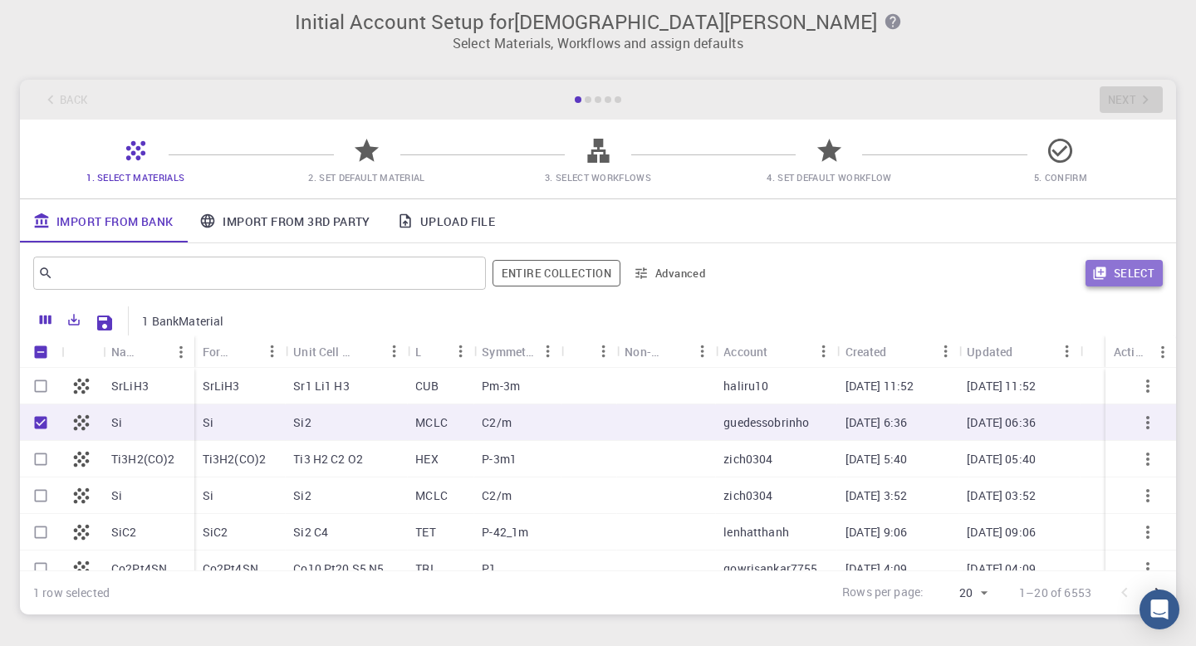
click at [1132, 266] on button "Select" at bounding box center [1123, 273] width 77 height 27
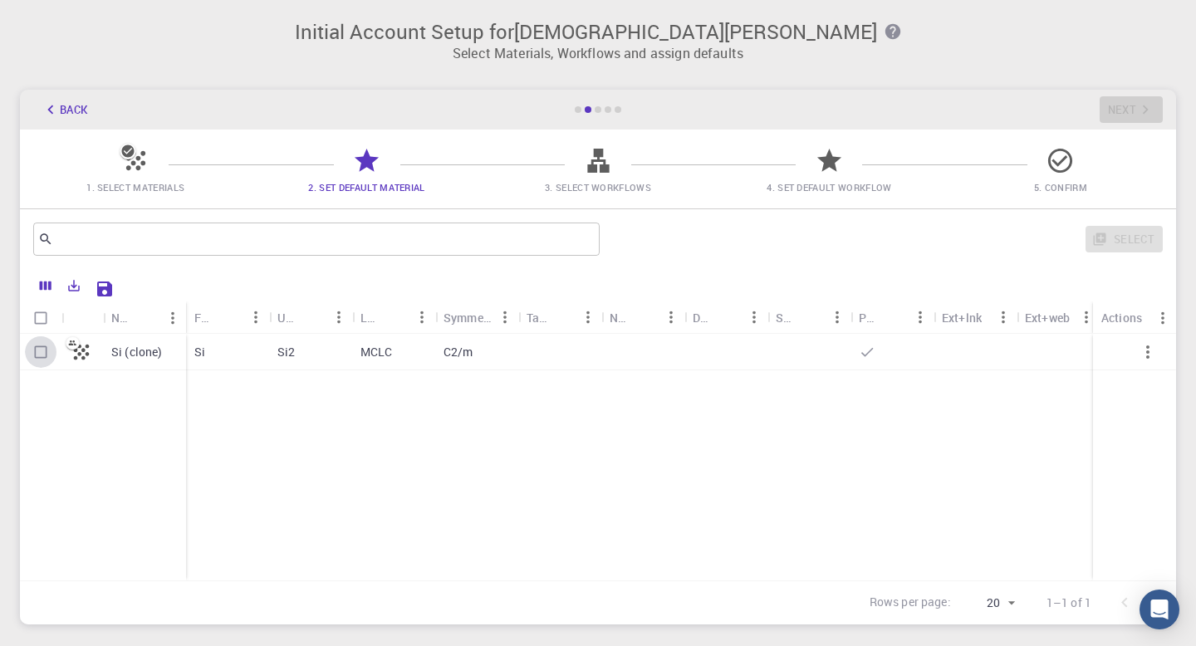
click at [37, 354] on input "Select row" at bounding box center [41, 352] width 32 height 32
checkbox input "true"
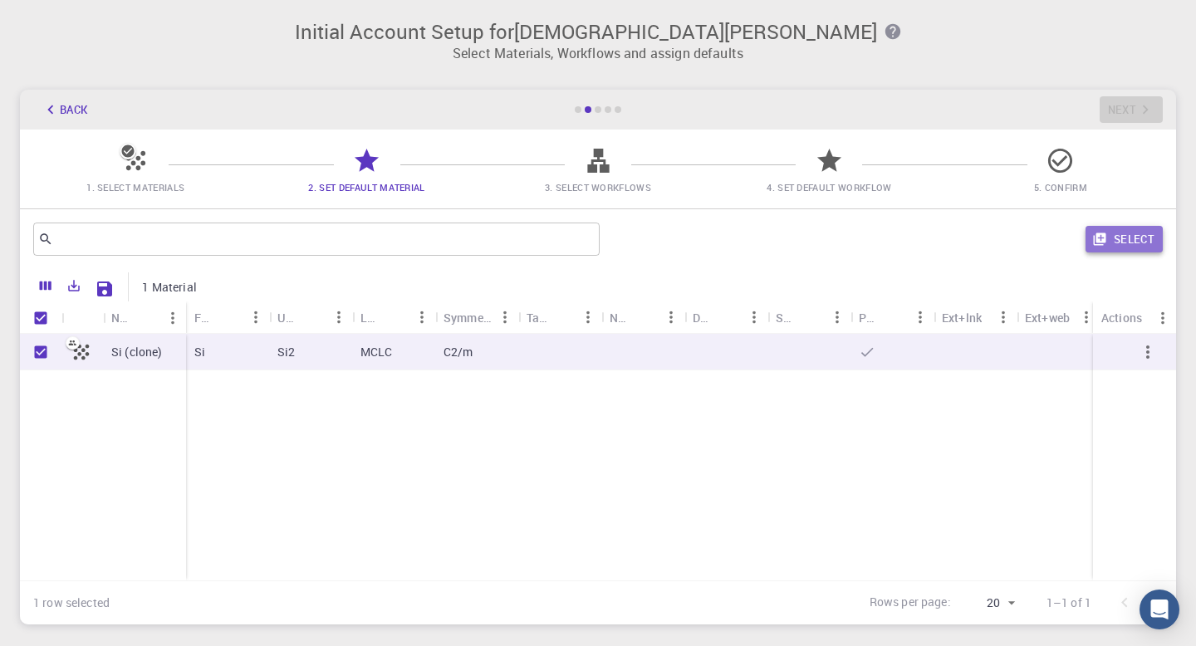
click at [1112, 236] on button "Select" at bounding box center [1123, 239] width 77 height 27
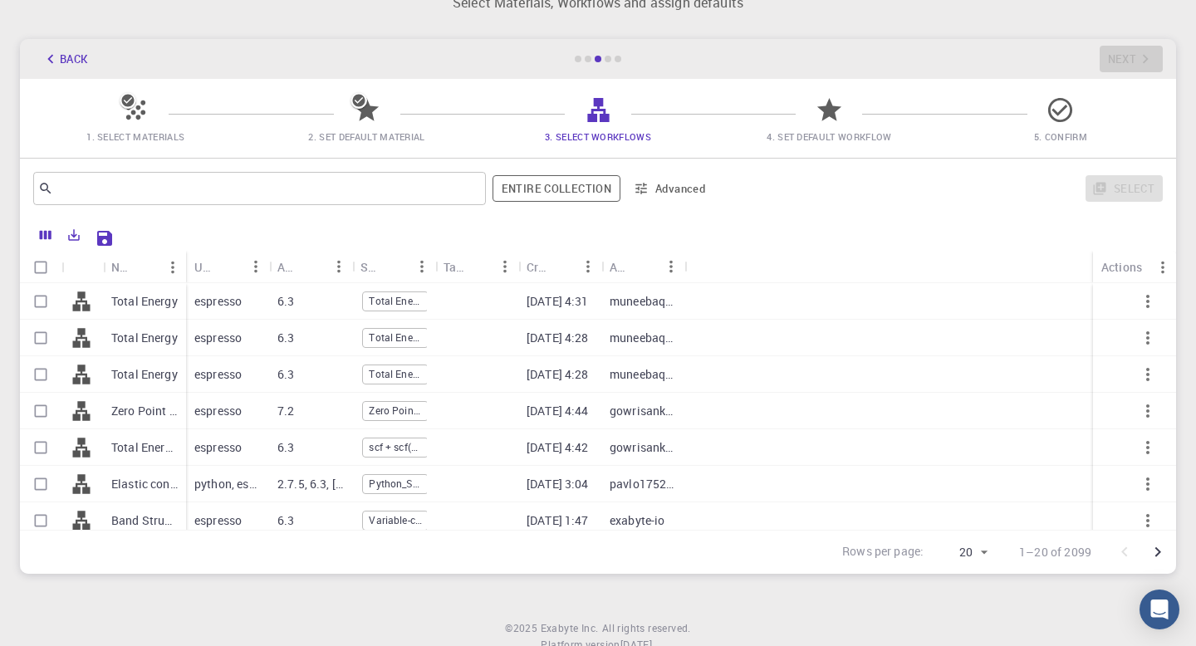
scroll to position [57, 0]
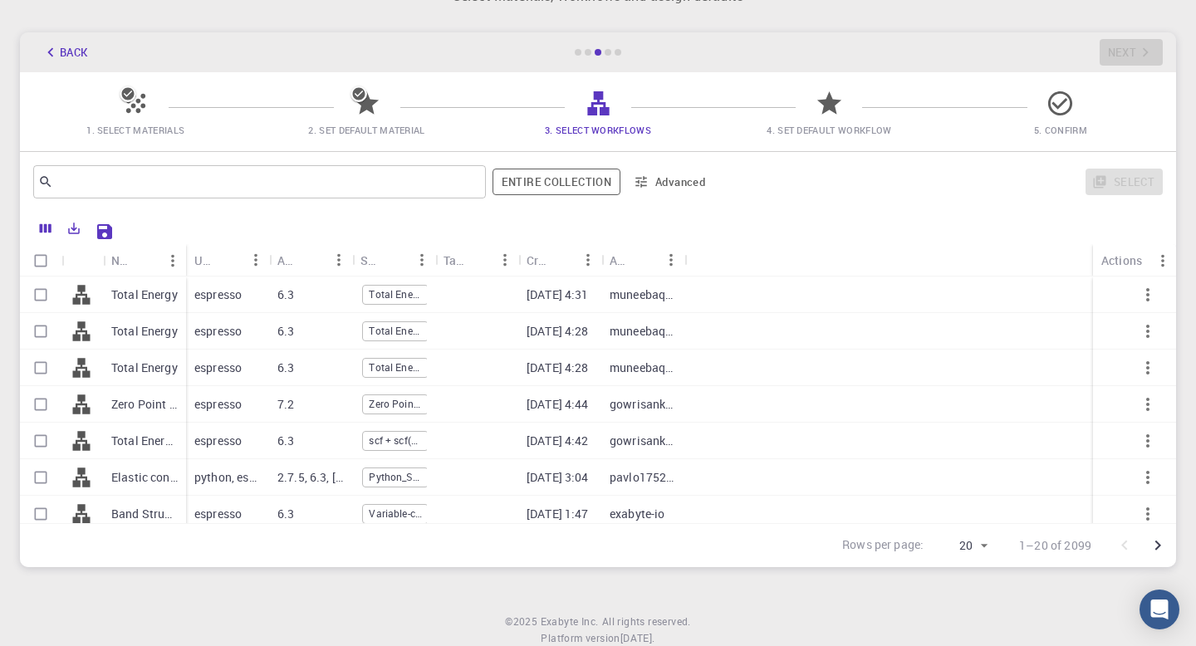
click at [130, 508] on p "Band Structure (LDA)" at bounding box center [144, 514] width 66 height 17
checkbox input "true"
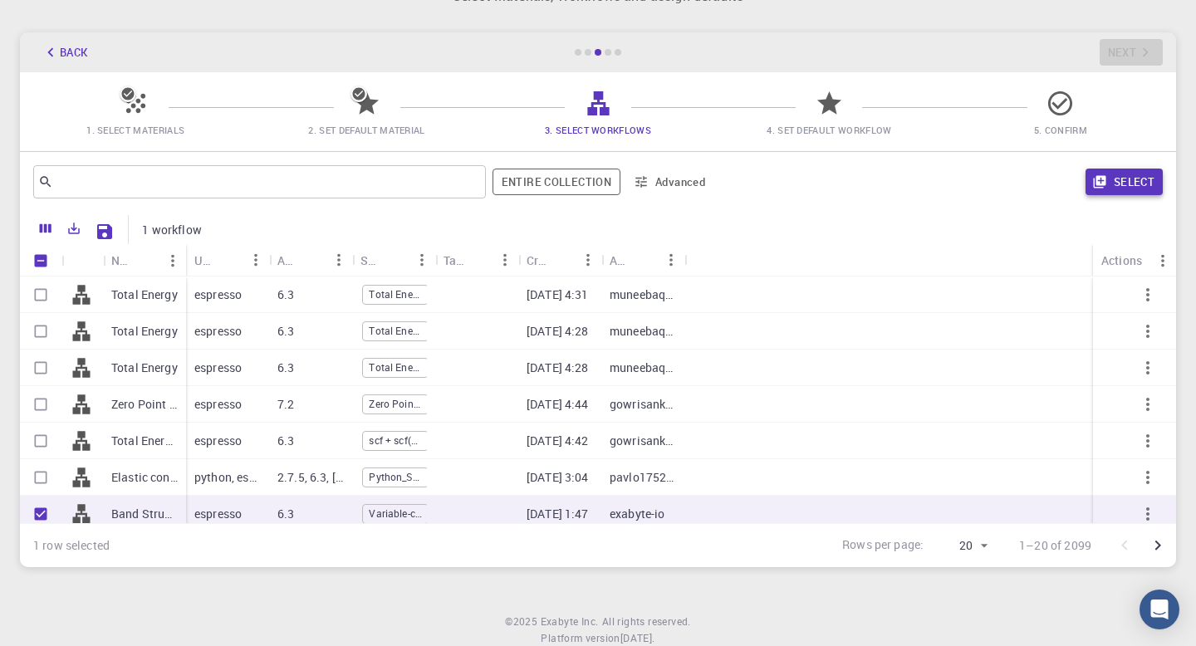
click at [1113, 183] on button "Select" at bounding box center [1123, 182] width 77 height 27
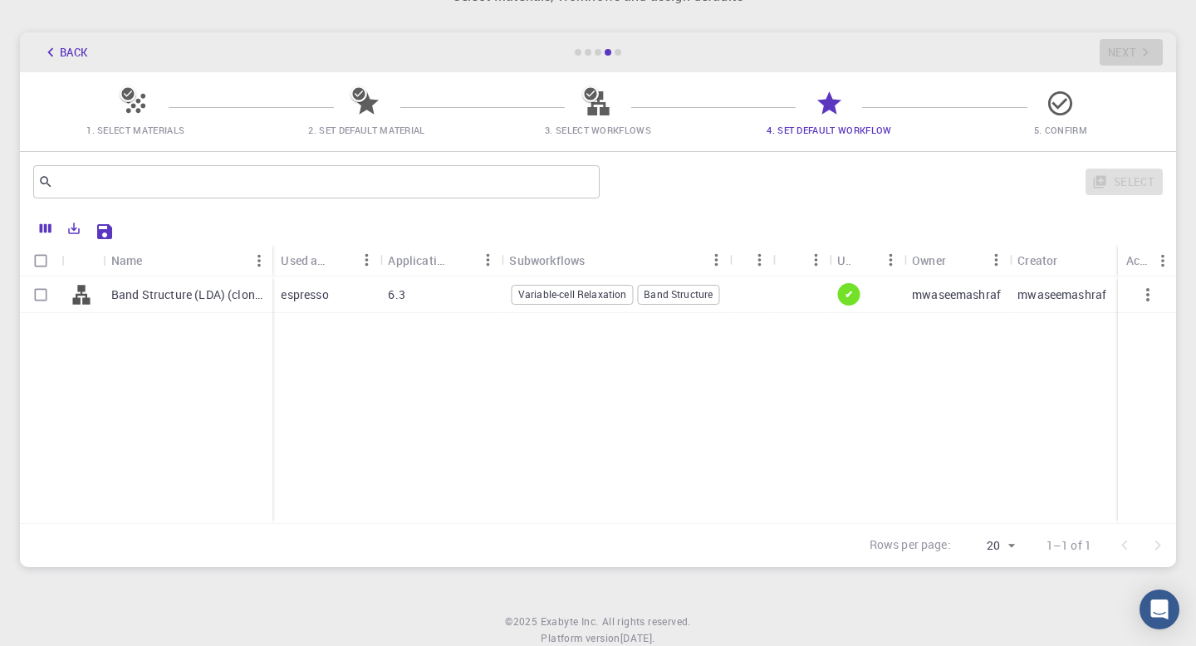
click at [756, 287] on div at bounding box center [750, 294] width 43 height 37
checkbox input "true"
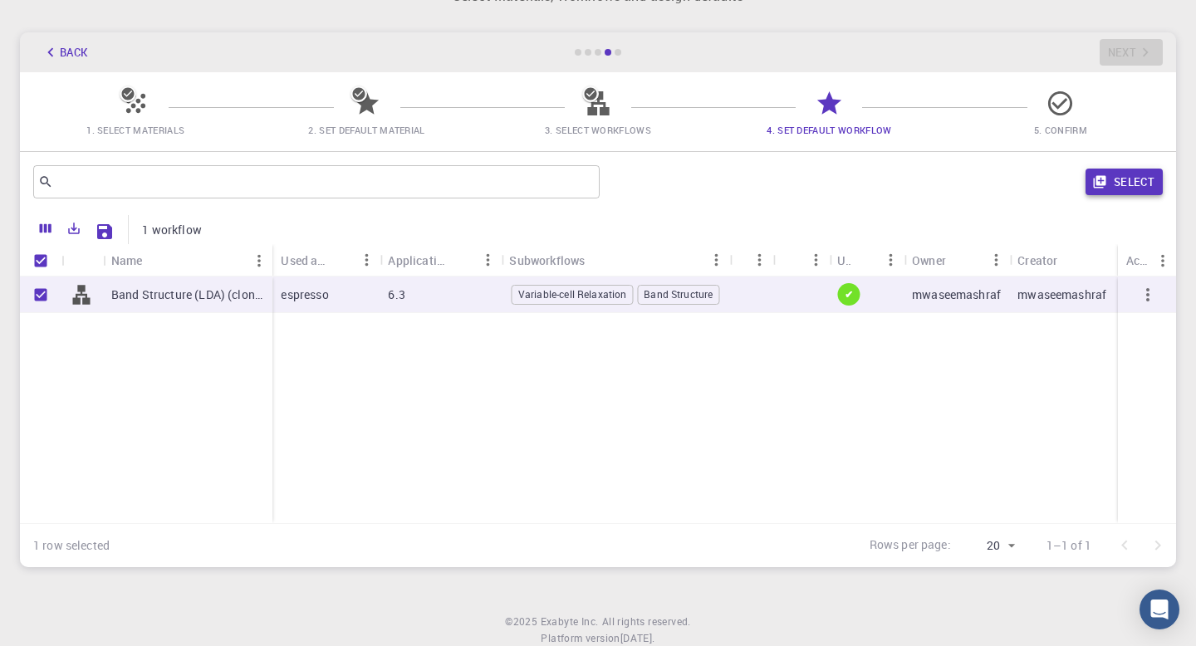
click at [1132, 184] on button "Select" at bounding box center [1123, 182] width 77 height 27
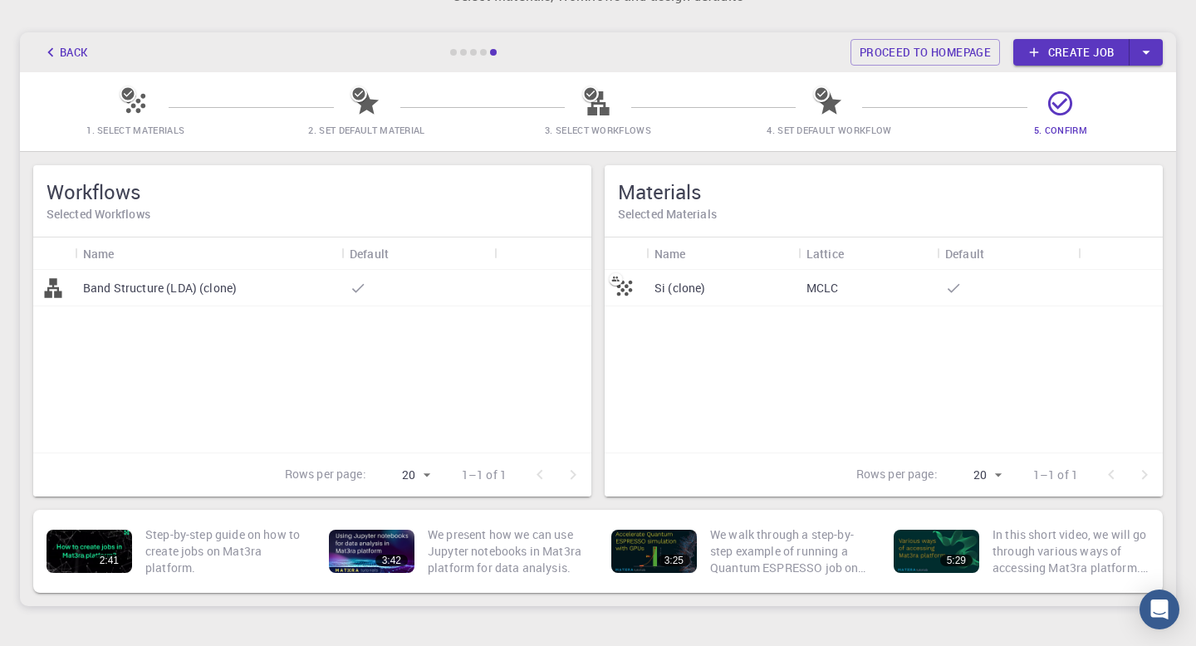
scroll to position [0, 0]
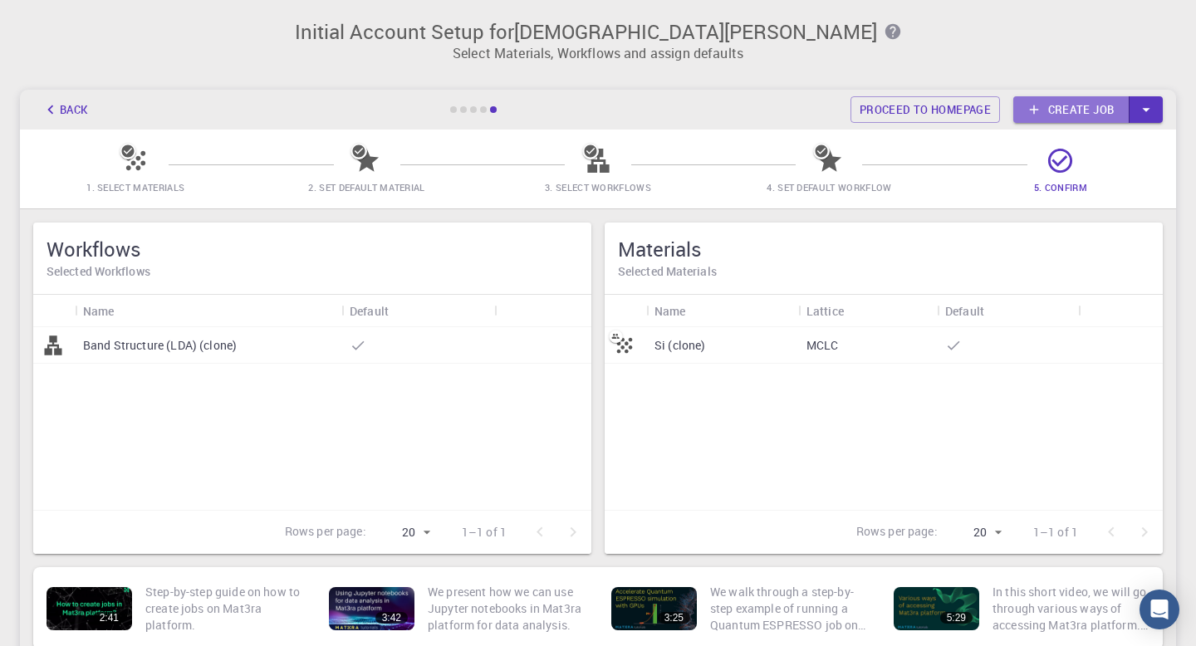
click at [1086, 107] on link "Create job" at bounding box center [1071, 109] width 116 height 27
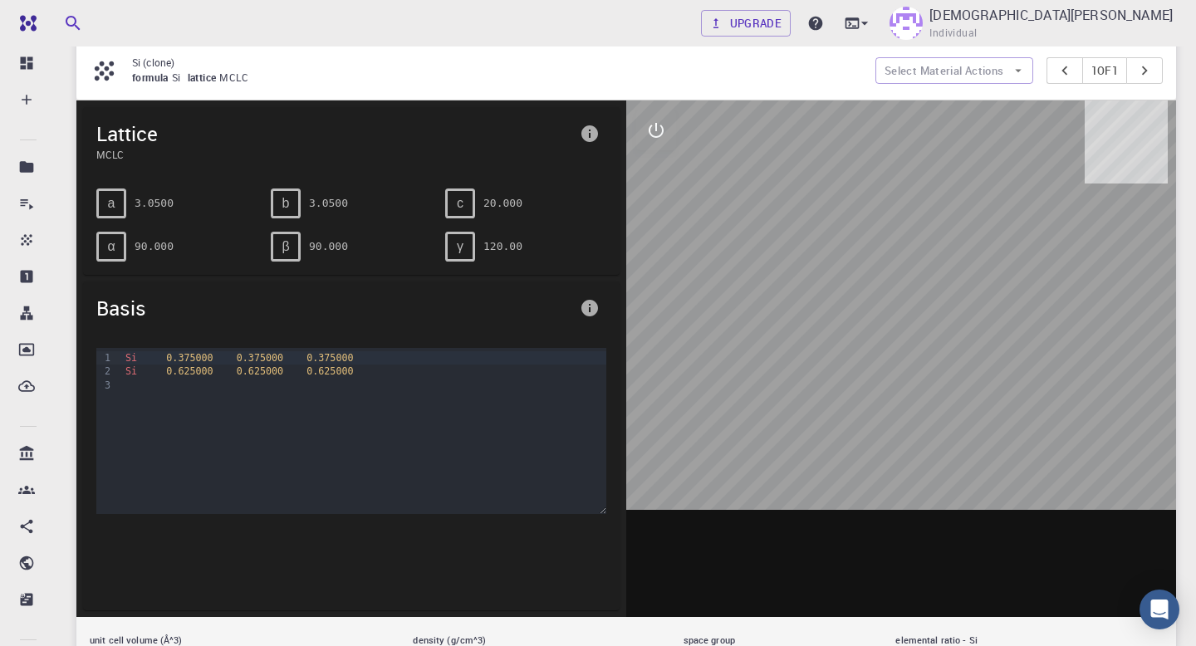
scroll to position [257, 0]
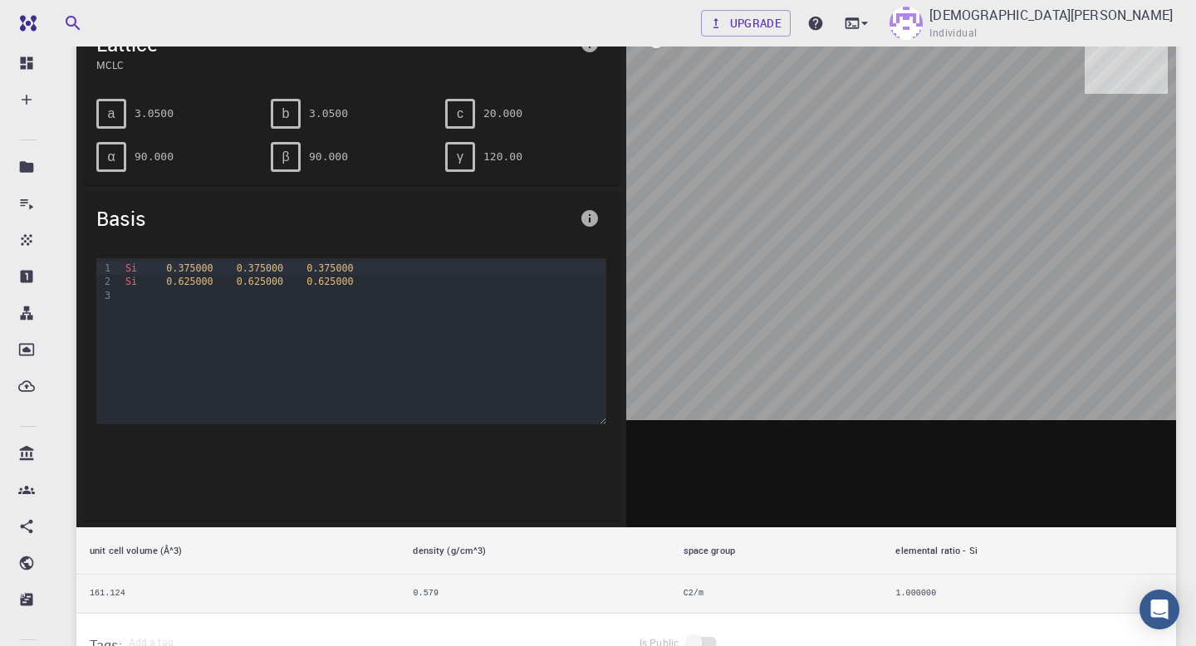
click at [678, 437] on div at bounding box center [901, 269] width 550 height 516
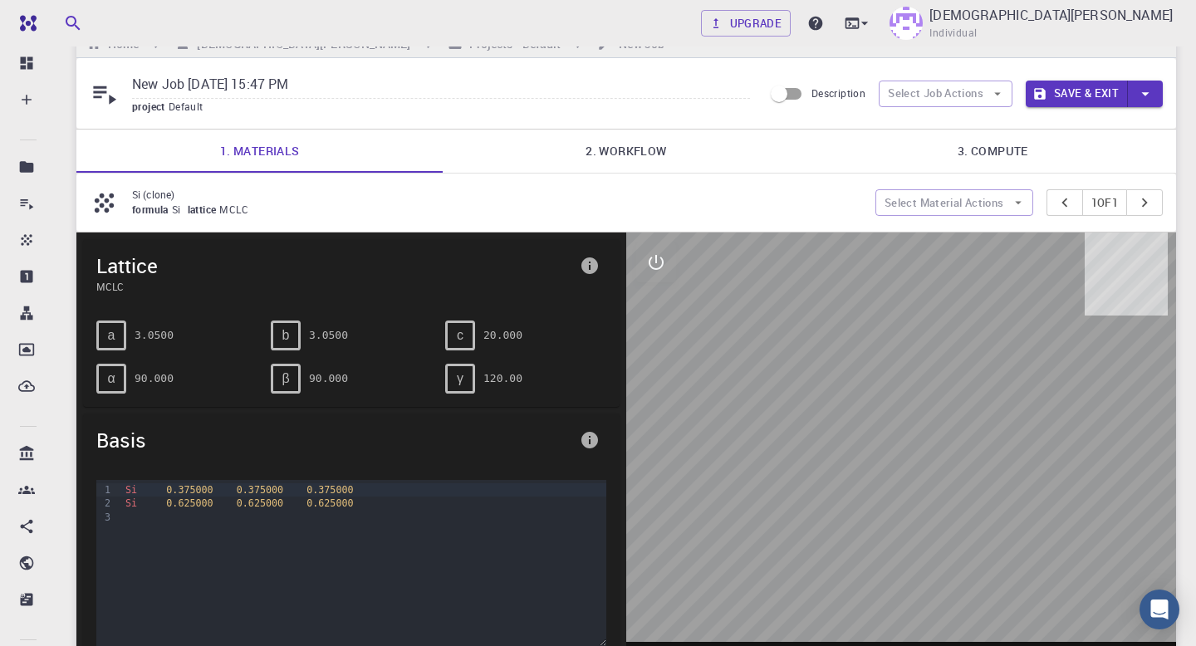
scroll to position [0, 0]
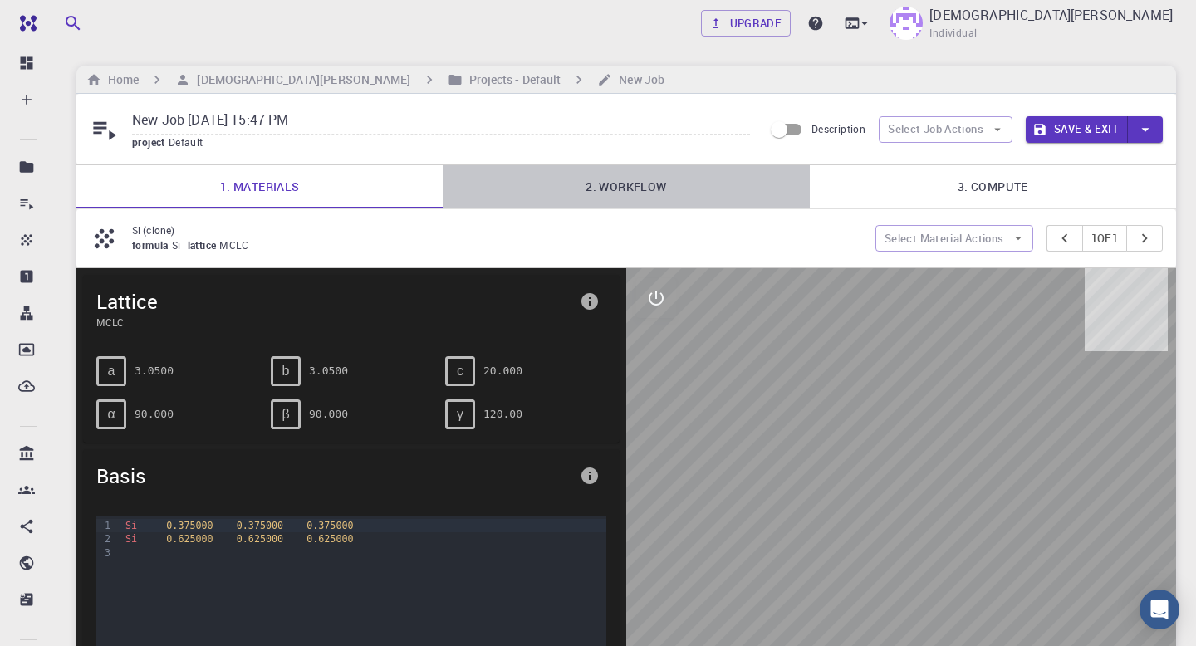
click at [659, 180] on link "2. Workflow" at bounding box center [626, 186] width 366 height 43
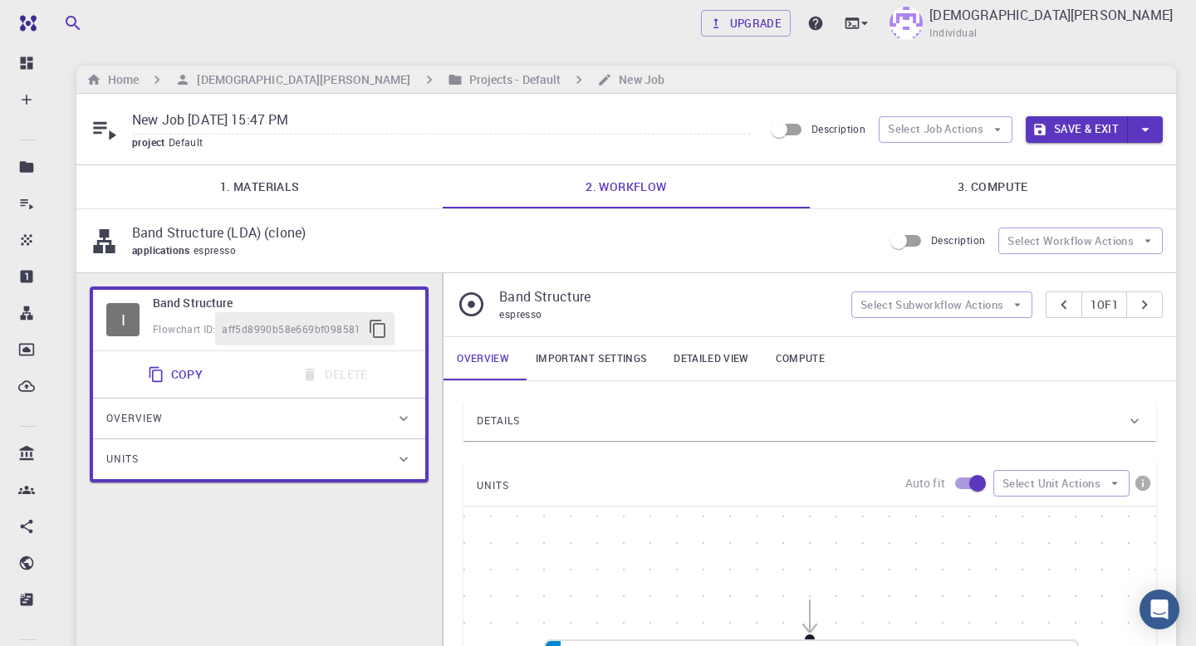
click at [971, 189] on link "3. Compute" at bounding box center [992, 186] width 366 height 43
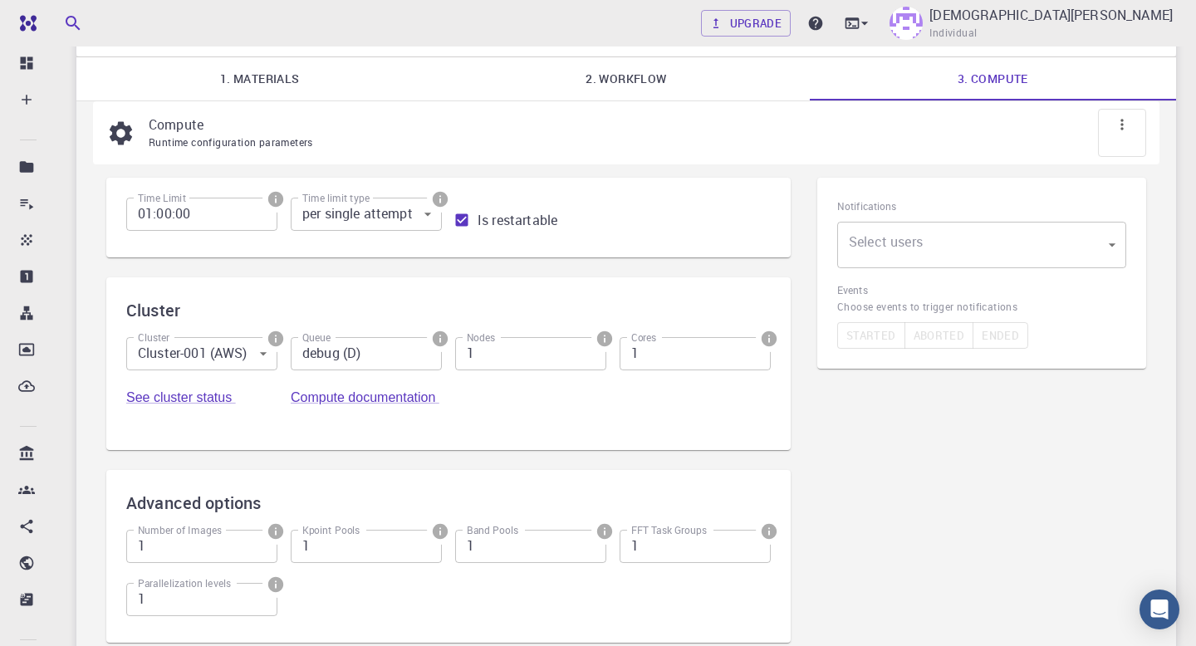
scroll to position [110, 0]
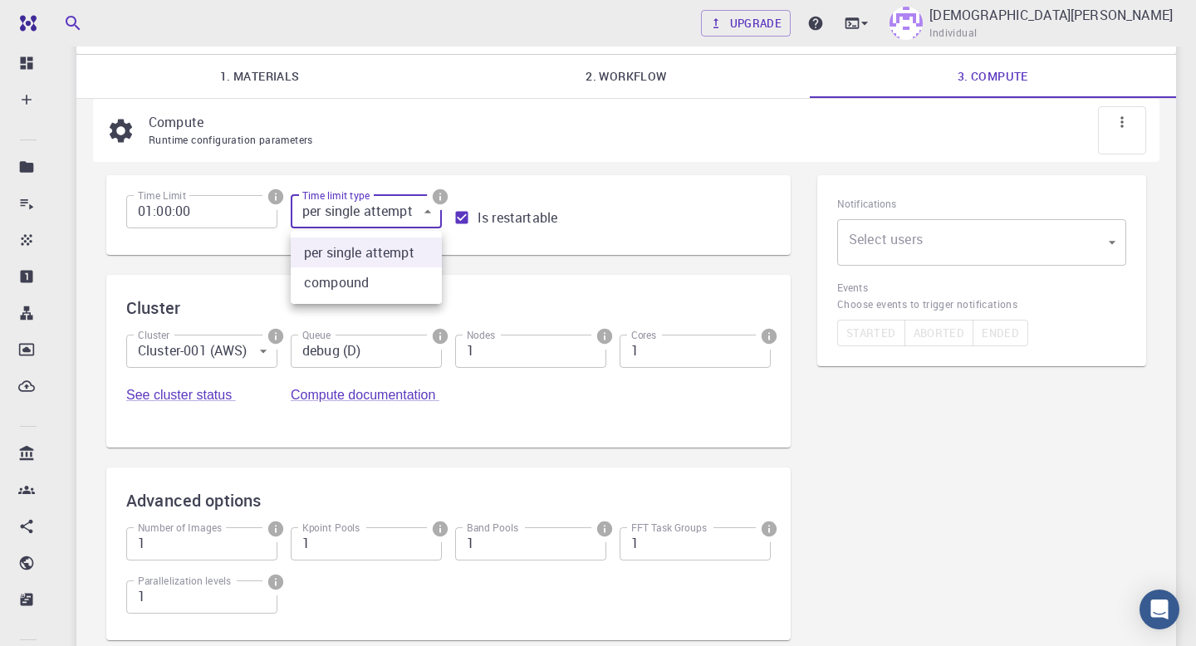
click at [417, 212] on body "Free Dashboard Create New Job New Material Create Material Upload File Import f…" at bounding box center [598, 351] width 1196 height 922
click at [417, 212] on div at bounding box center [598, 323] width 1196 height 646
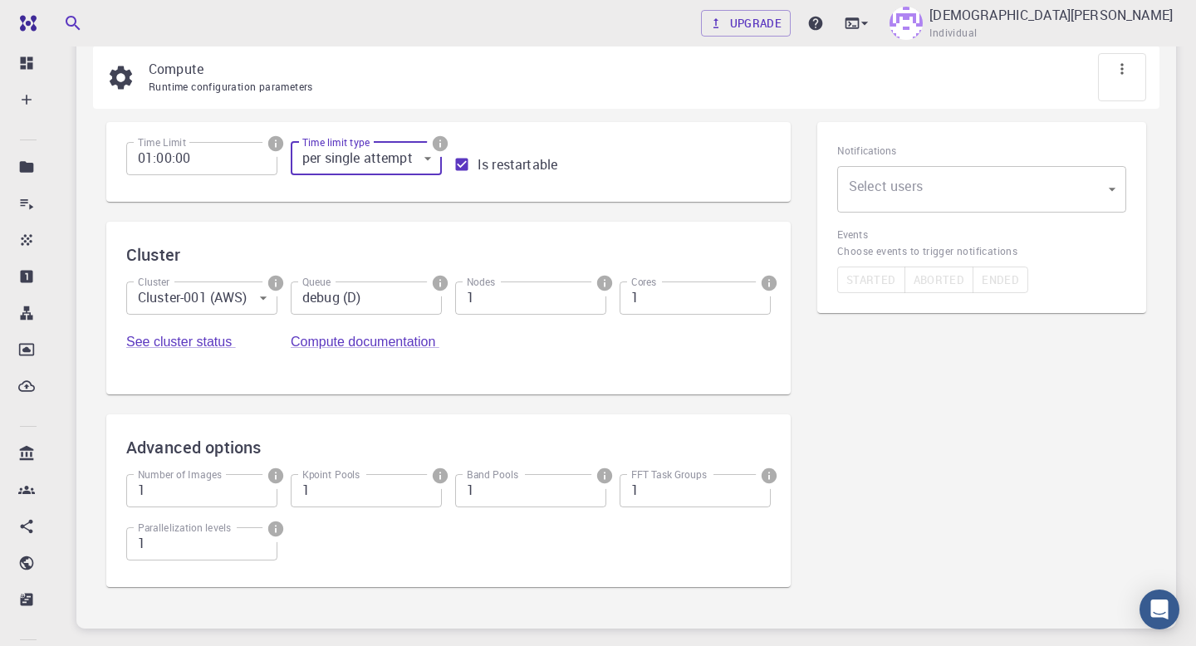
scroll to position [0, 0]
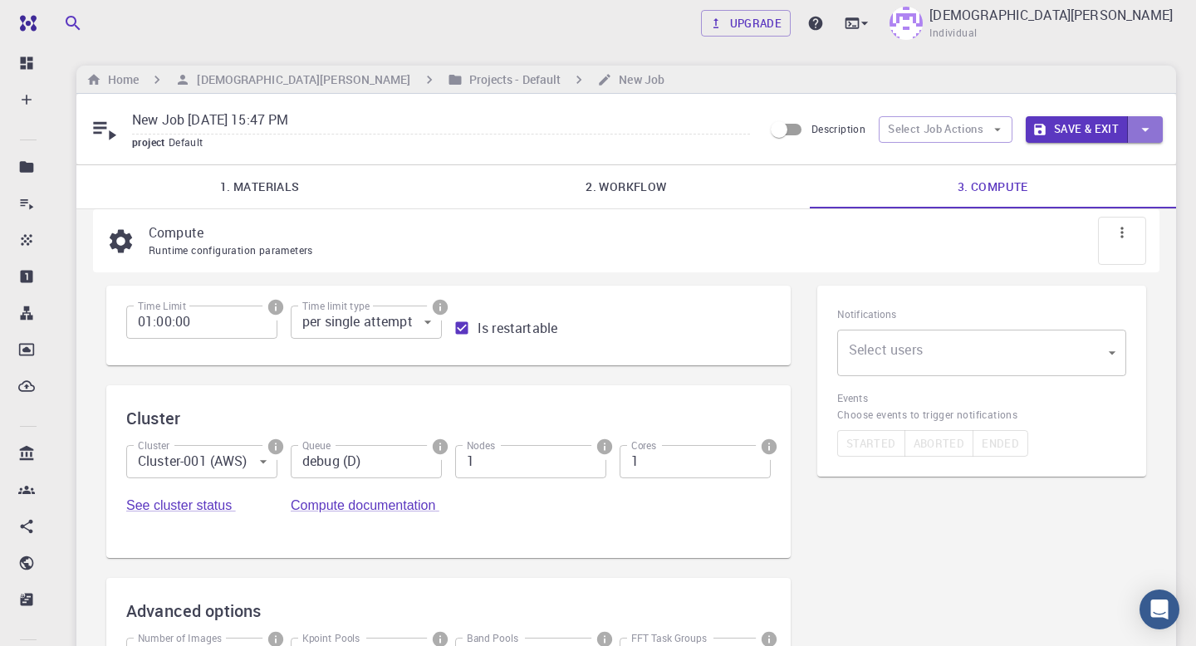
click at [1136, 126] on icon "button" at bounding box center [1145, 129] width 18 height 18
click at [1072, 130] on div at bounding box center [598, 323] width 1196 height 646
click at [1061, 128] on button "Save & Exit" at bounding box center [1076, 129] width 102 height 27
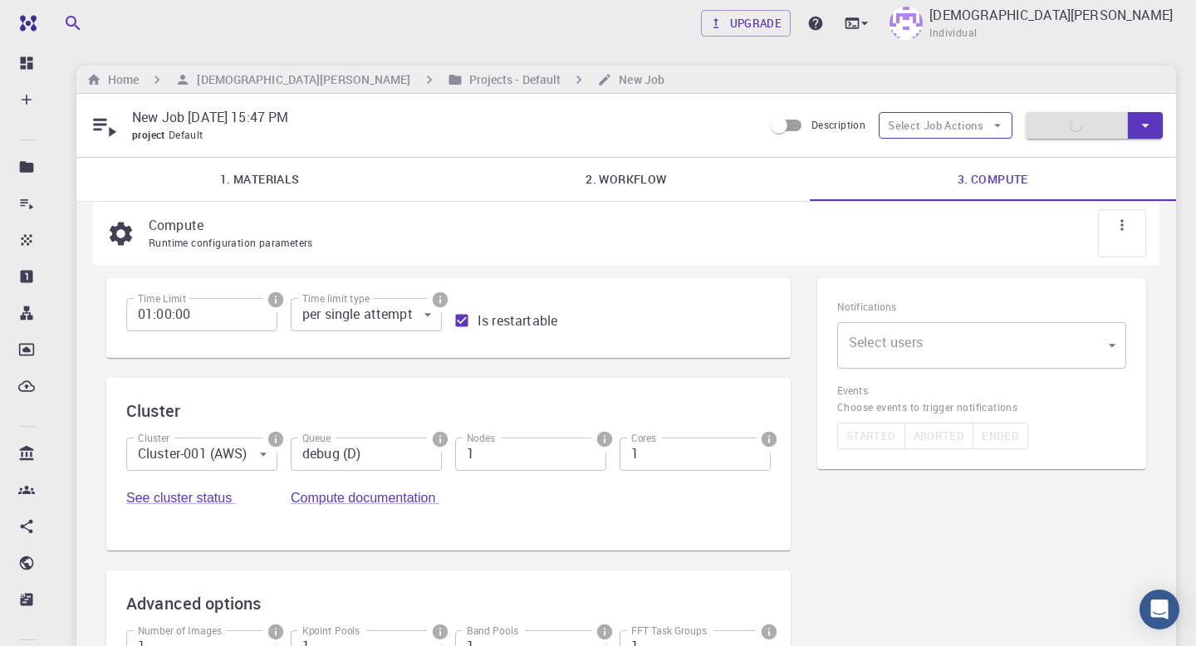
click at [990, 122] on icon "button" at bounding box center [997, 125] width 15 height 15
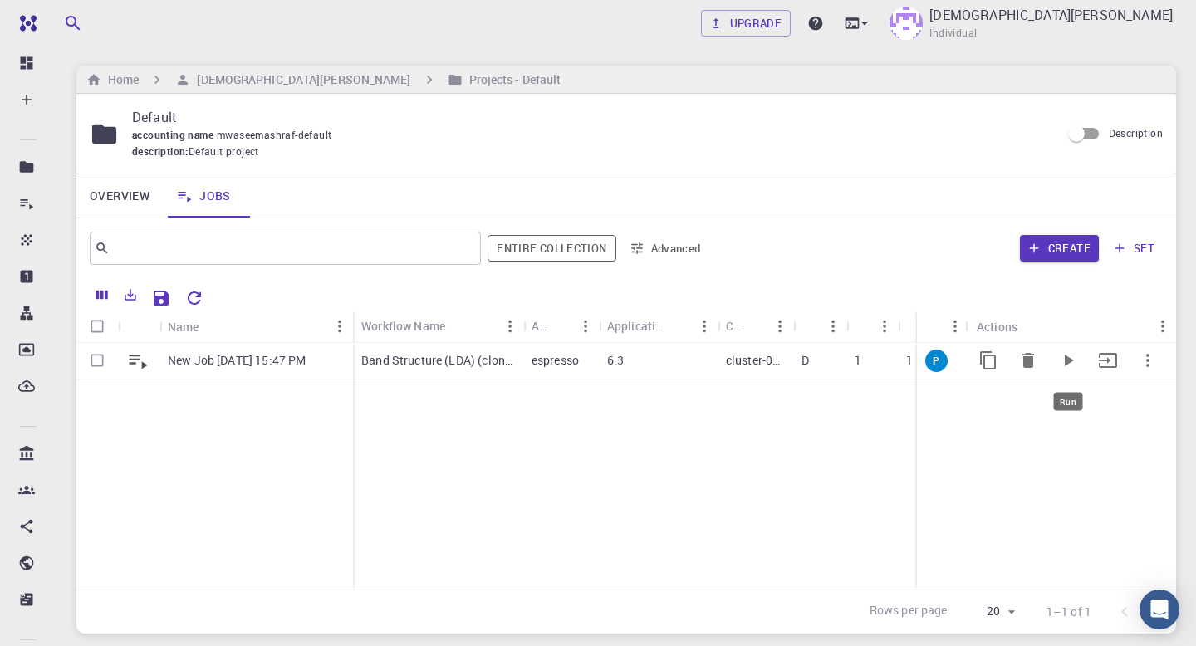
click at [1064, 361] on icon "Run" at bounding box center [1068, 361] width 9 height 12
click at [635, 358] on div "6.3" at bounding box center [658, 361] width 119 height 37
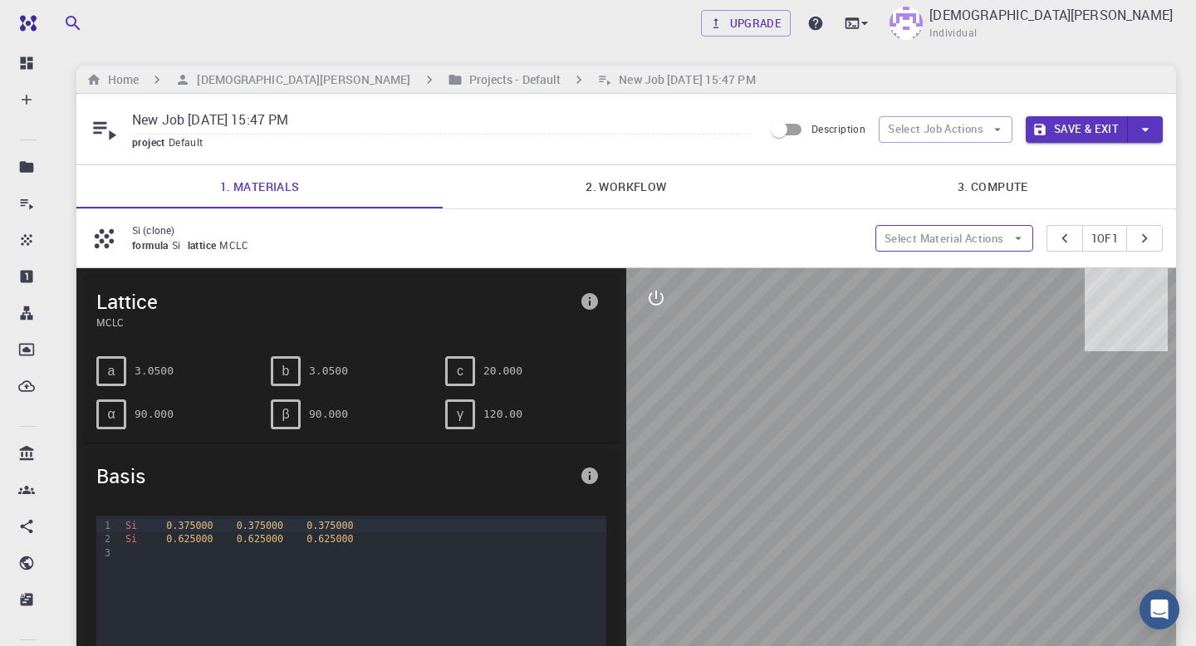
click at [1010, 233] on icon "button" at bounding box center [1017, 238] width 15 height 15
click at [1142, 241] on icon "pager" at bounding box center [1144, 238] width 18 height 18
click at [1069, 125] on button "Save & Exit" at bounding box center [1076, 129] width 102 height 27
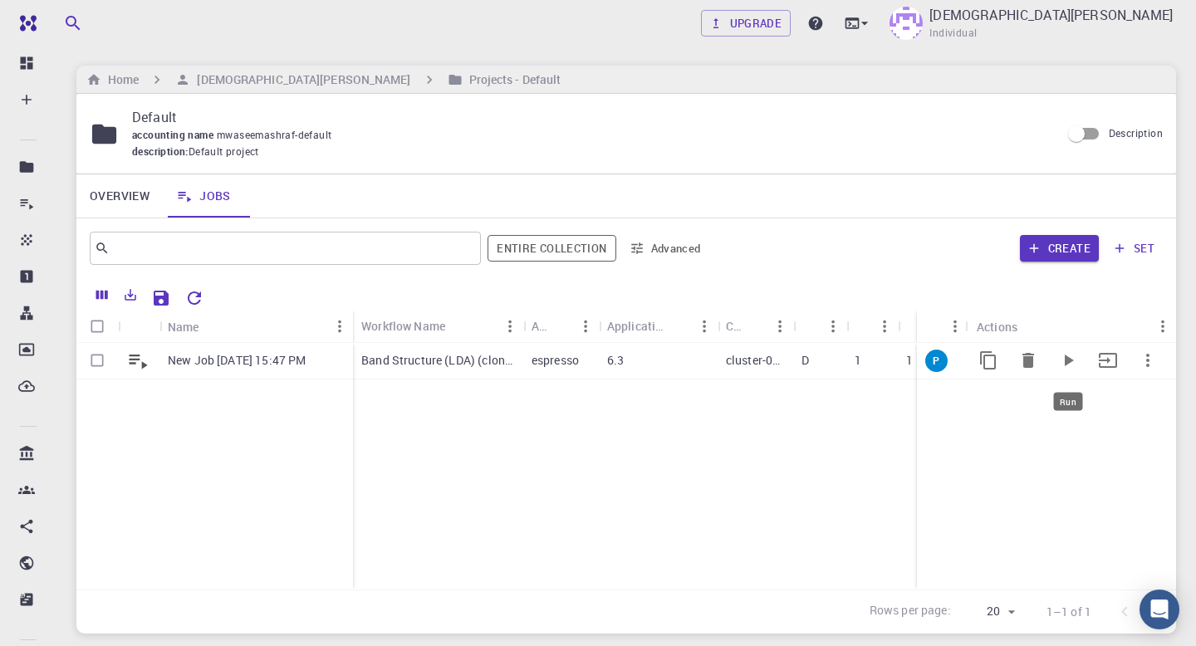
click at [1061, 362] on icon "Run" at bounding box center [1068, 360] width 20 height 20
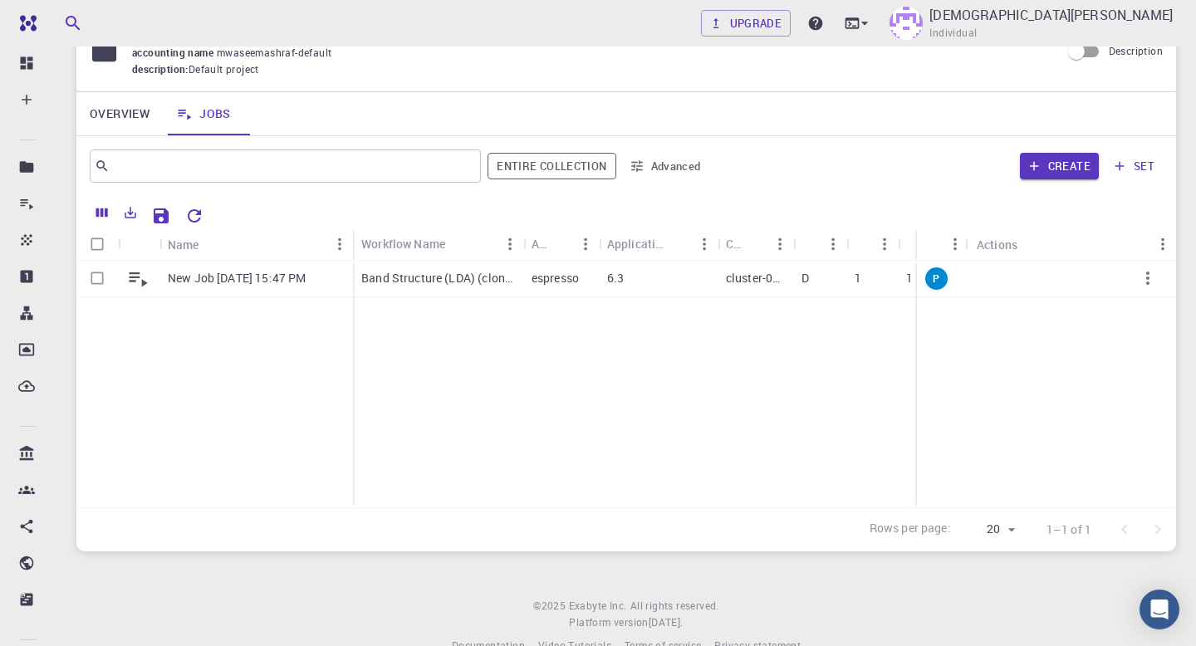
scroll to position [121, 0]
